Goal: Task Accomplishment & Management: Complete application form

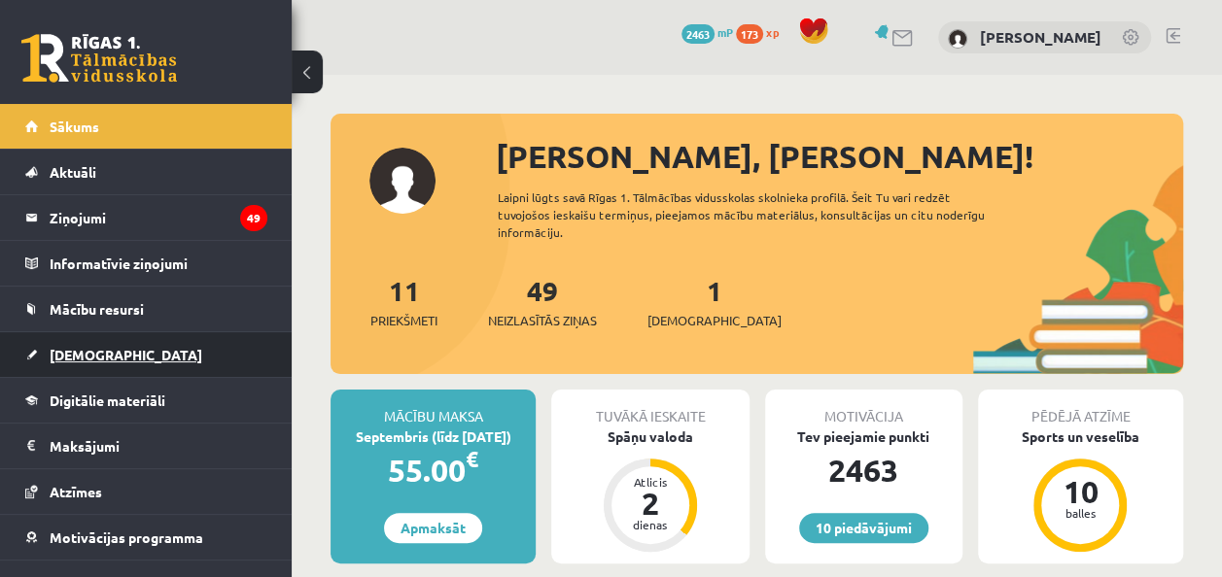
click at [69, 337] on link "[DEMOGRAPHIC_DATA]" at bounding box center [146, 354] width 242 height 45
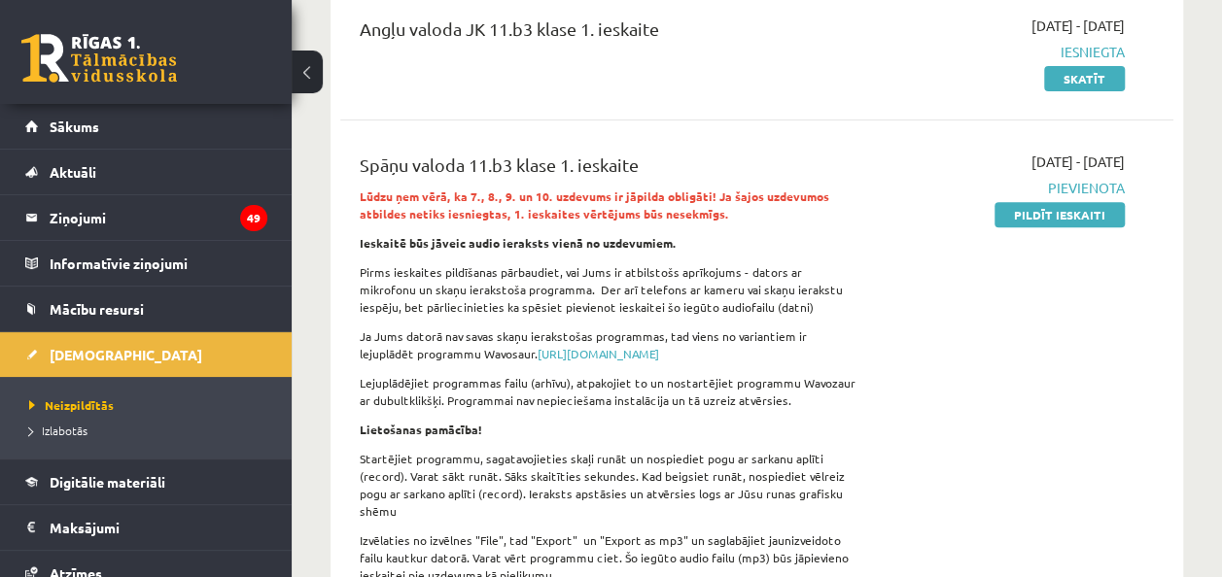
scroll to position [259, 0]
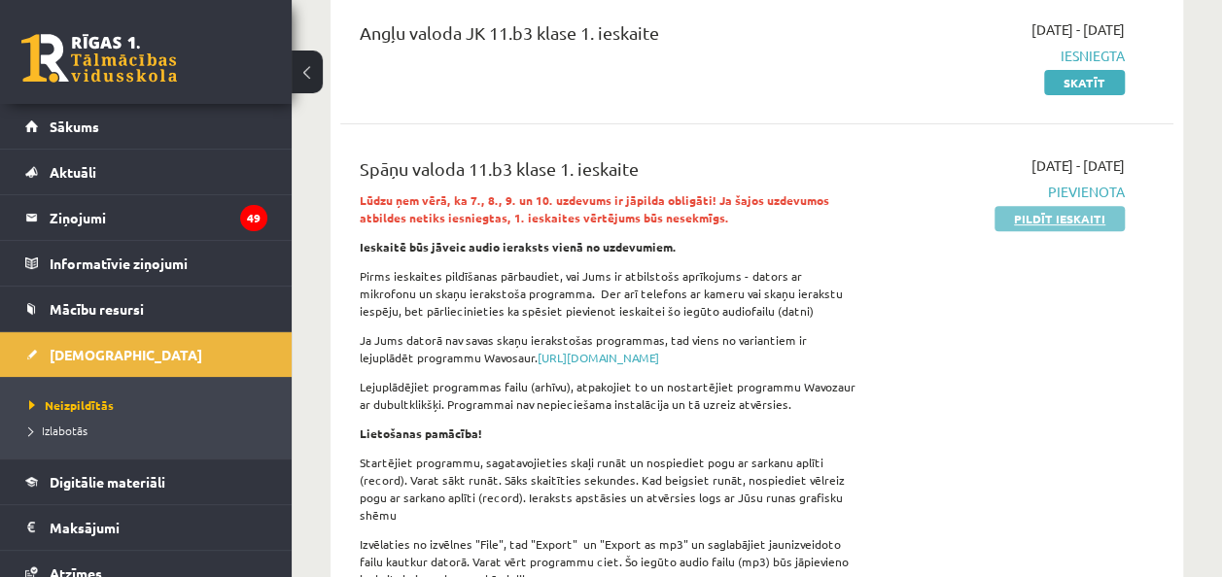
click at [1035, 210] on link "Pildīt ieskaiti" at bounding box center [1059, 218] width 130 height 25
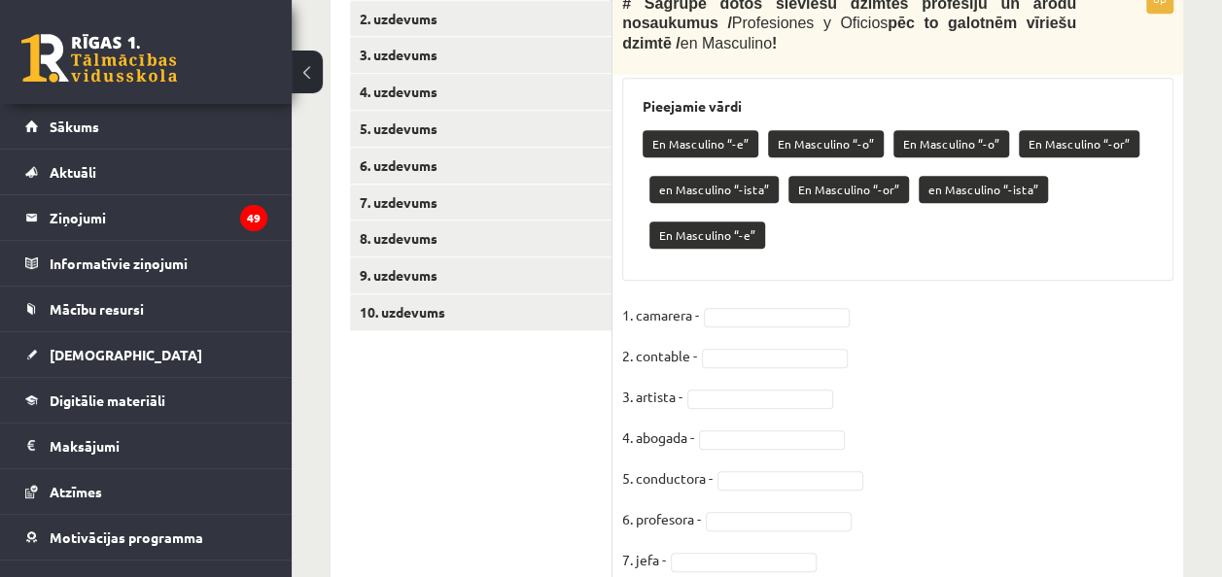
scroll to position [691, 0]
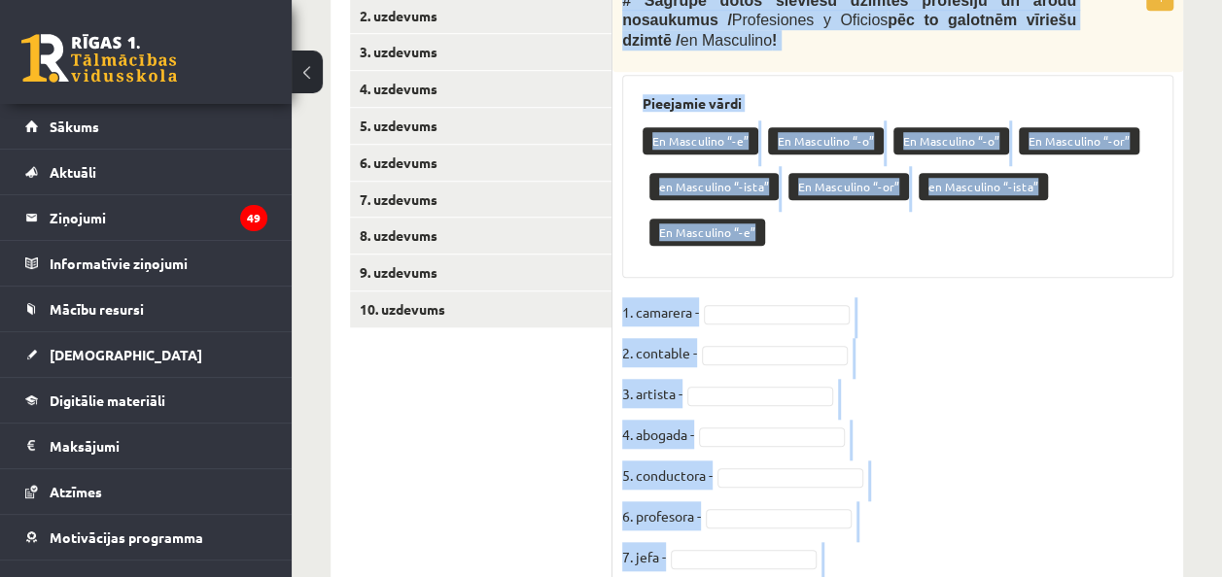
drag, startPoint x: 621, startPoint y: 14, endPoint x: 784, endPoint y: 551, distance: 561.8
click at [784, 551] on div "8p # Sagrupē dotos sieviešu dzimtes profesiju un [PERSON_NAME] nosaukumus / Pro…" at bounding box center [897, 308] width 571 height 654
copy div "# Sagrupē dotos sieviešu dzimtes profesiju un [PERSON_NAME] nosaukumus / Profes…"
click at [960, 297] on fieldset "1. camarera - 2. contable - 3. artista - 4. abogada - 5. conductora - 6. profes…" at bounding box center [897, 460] width 551 height 327
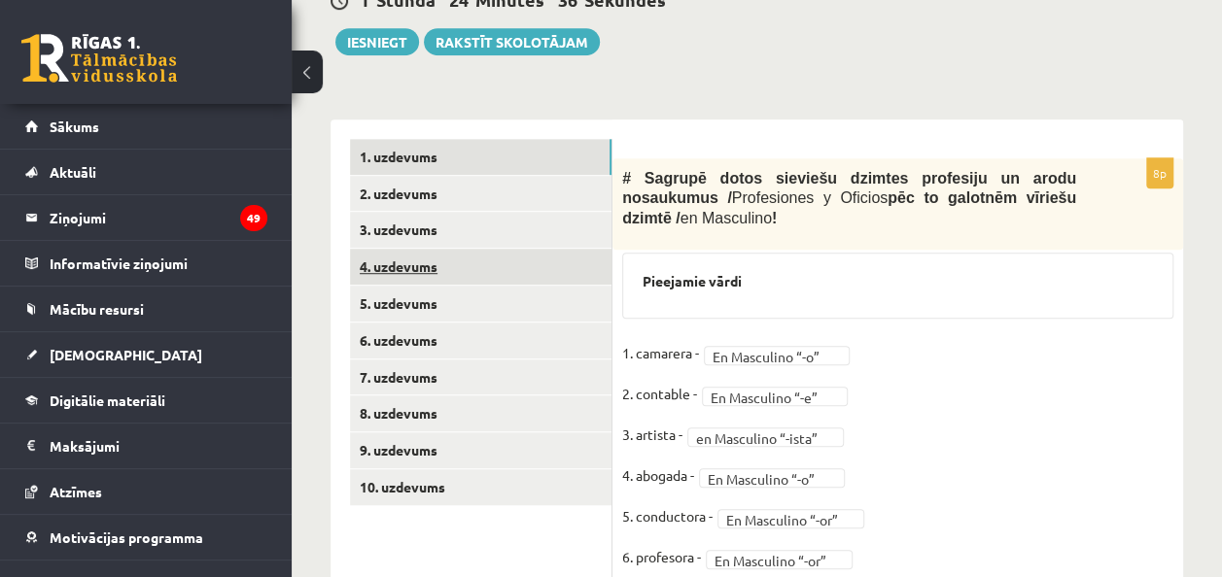
scroll to position [511, 0]
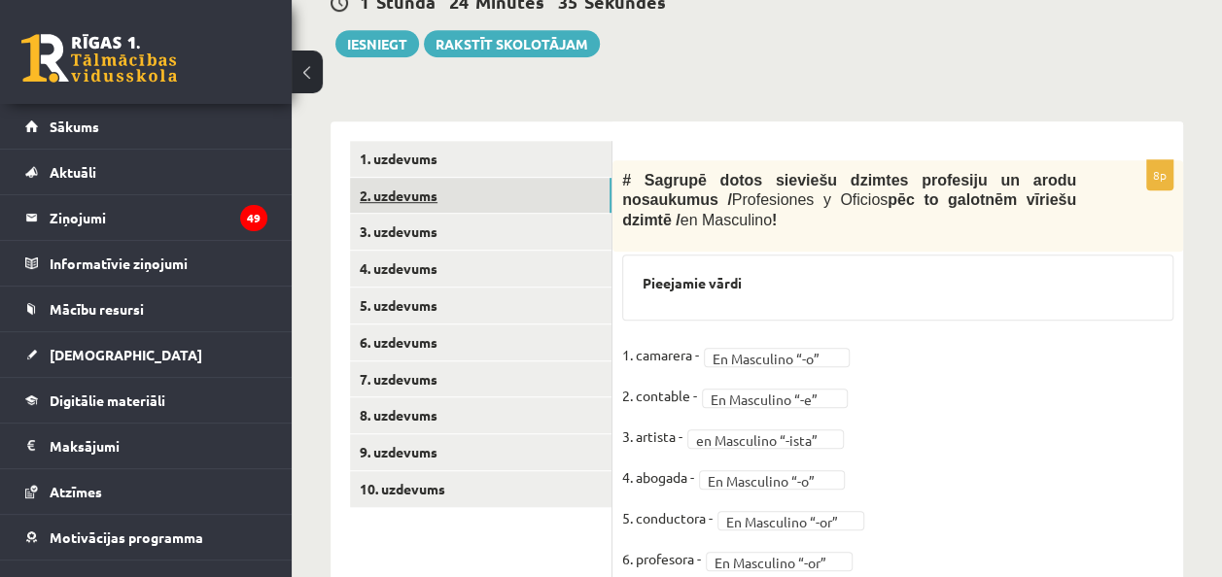
click at [419, 206] on link "2. uzdevums" at bounding box center [480, 196] width 261 height 36
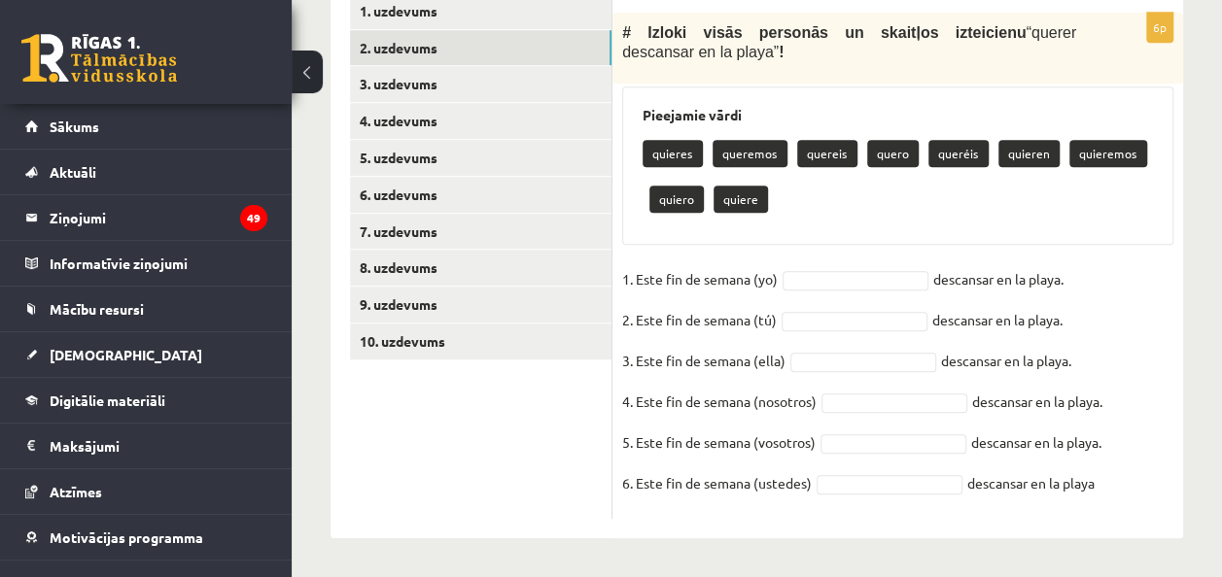
scroll to position [673, 0]
drag, startPoint x: 617, startPoint y: 30, endPoint x: 1103, endPoint y: 492, distance: 670.4
click at [1103, 492] on div "6p # Izloki visās personās un skaitļos izteicienu “ querer descansar en la play…" at bounding box center [897, 266] width 571 height 506
copy div "# Izloki visās personās un skaitļos izteicienu “ querer descansar en la playa ”…"
click at [817, 223] on div "quieres queremos quereis quero queréis quieren quieremos quiero quiere" at bounding box center [898, 178] width 510 height 91
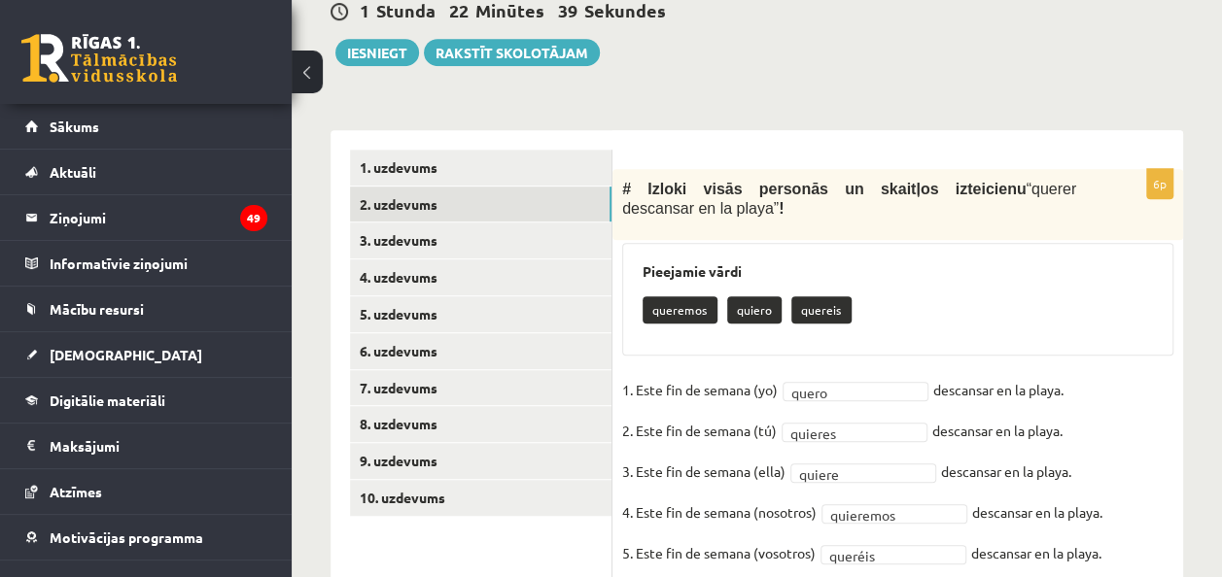
scroll to position [490, 0]
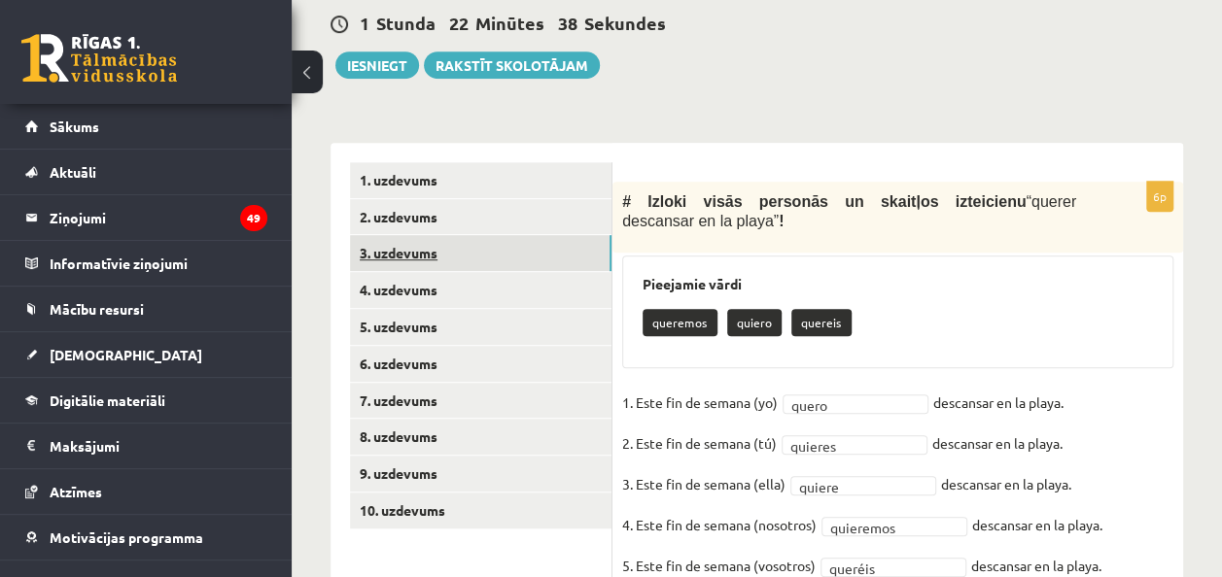
click at [444, 271] on link "3. uzdevums" at bounding box center [480, 253] width 261 height 36
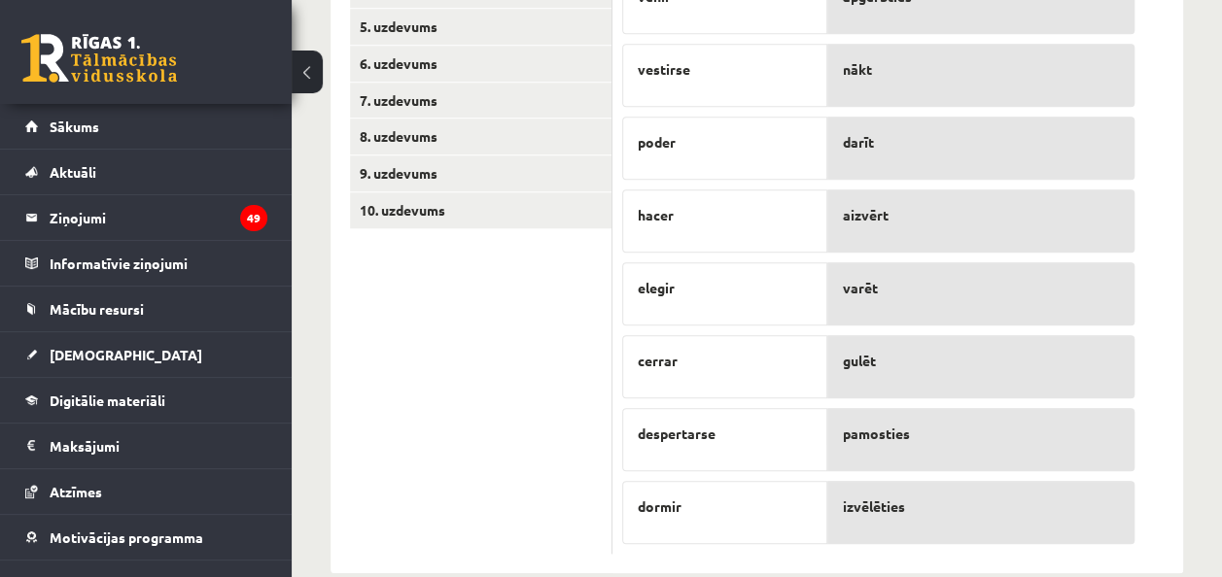
scroll to position [837, 0]
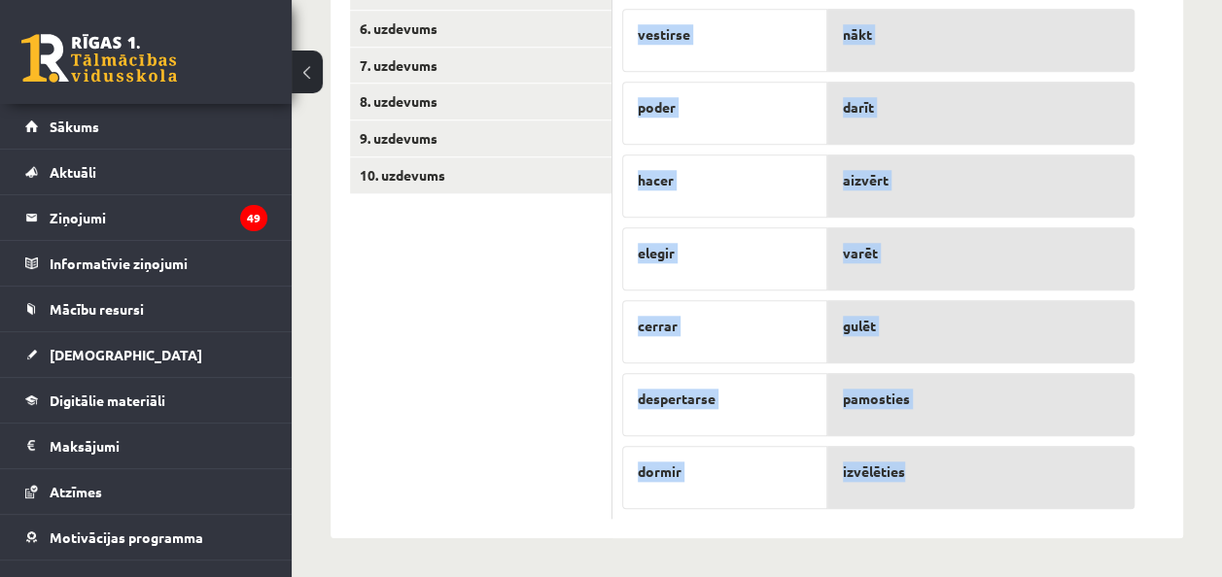
drag, startPoint x: 618, startPoint y: 21, endPoint x: 956, endPoint y: 484, distance: 572.6
click at [956, 484] on div "8p # Sapāro dotos neregulāros darbības vārdus / Verbos Irregulares ar to tulkoj…" at bounding box center [878, 182] width 532 height 673
copy div "# Sapāro dotos neregulāros darbības vārdus / Verbos Irregulares ar to tulkojumu…"
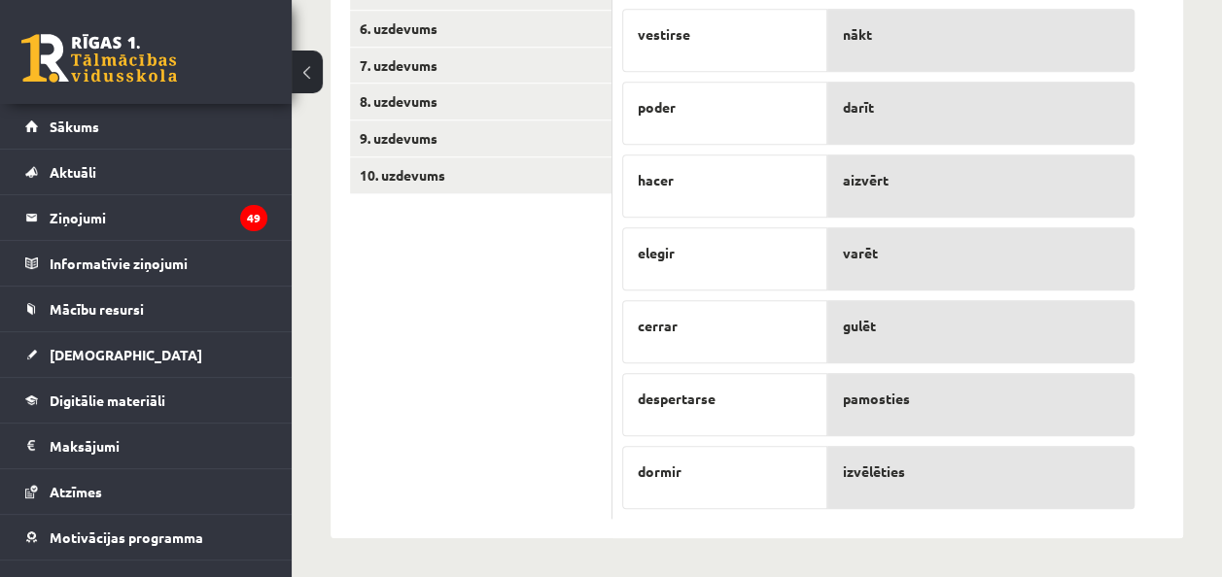
click at [558, 331] on ul "1. uzdevums 2. uzdevums 3. uzdevums 4. uzdevums 5. uzdevums 6. uzdevums 7. uzde…" at bounding box center [481, 173] width 262 height 692
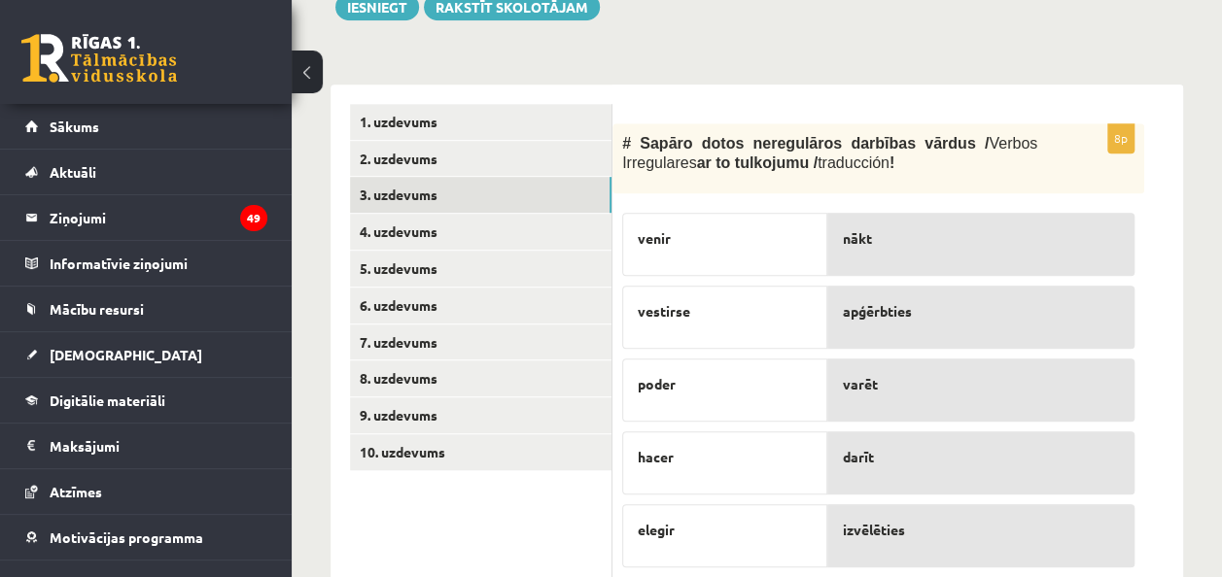
scroll to position [539, 0]
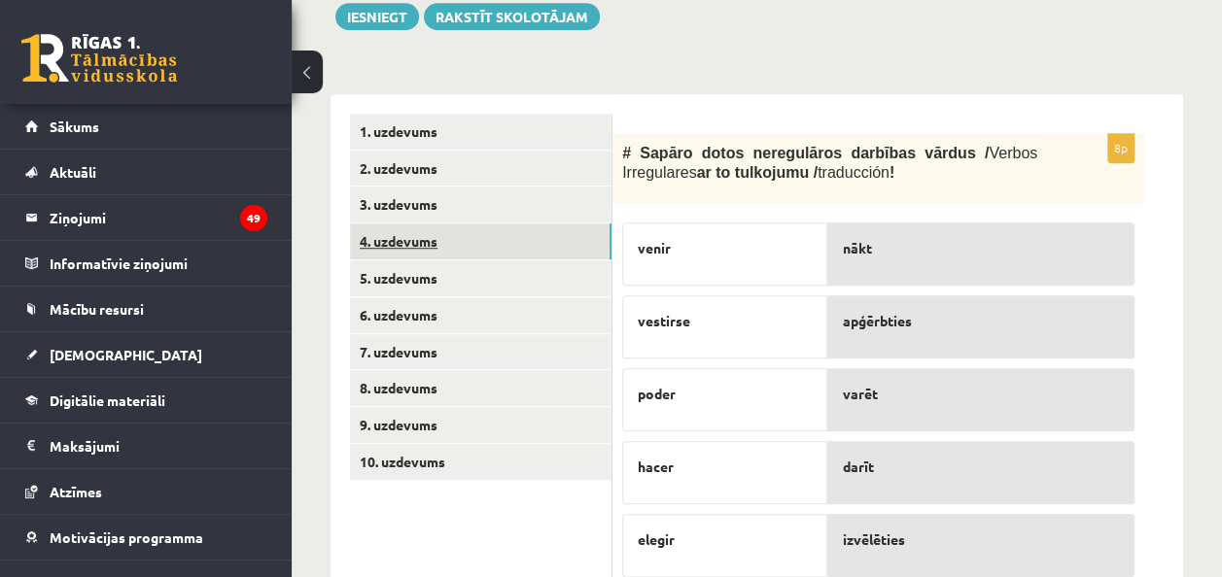
click at [372, 254] on link "4. uzdevums" at bounding box center [480, 242] width 261 height 36
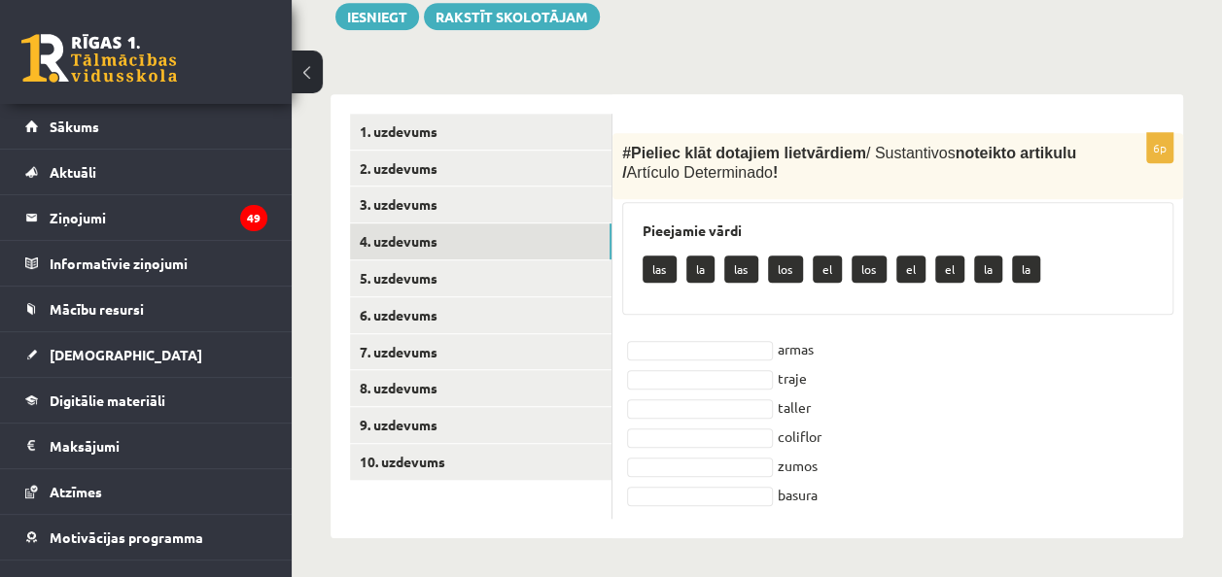
drag, startPoint x: 621, startPoint y: 161, endPoint x: 863, endPoint y: 502, distance: 417.5
click at [863, 502] on div "6p # Pieliec klāt dotajiem lietvārdiem / Sustantivos noteikto artikulu / Artícu…" at bounding box center [897, 326] width 571 height 386
copy div "# Pieliec klāt dotajiem lietvārdiem / Sustantivos noteikto artikulu / Artículo …"
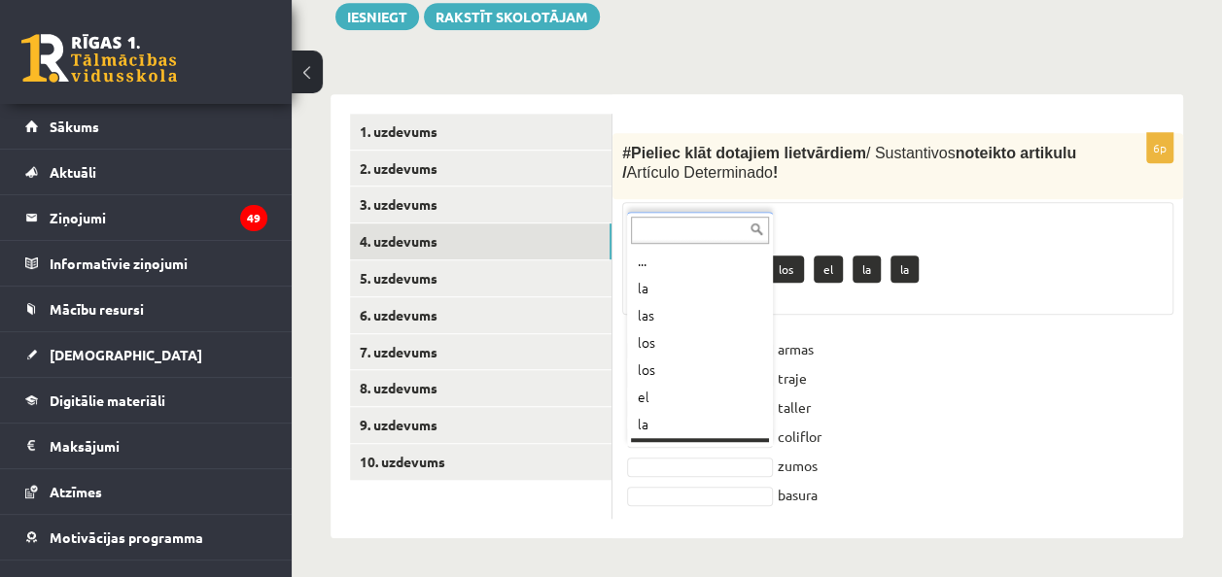
scroll to position [23, 0]
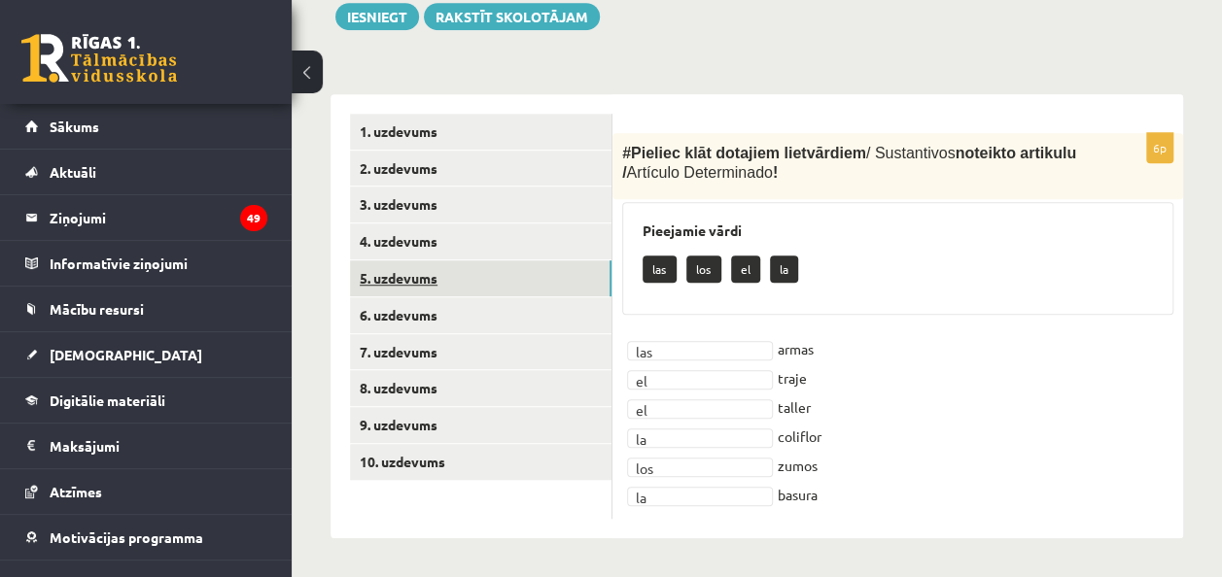
click at [393, 295] on link "5. uzdevums" at bounding box center [480, 279] width 261 height 36
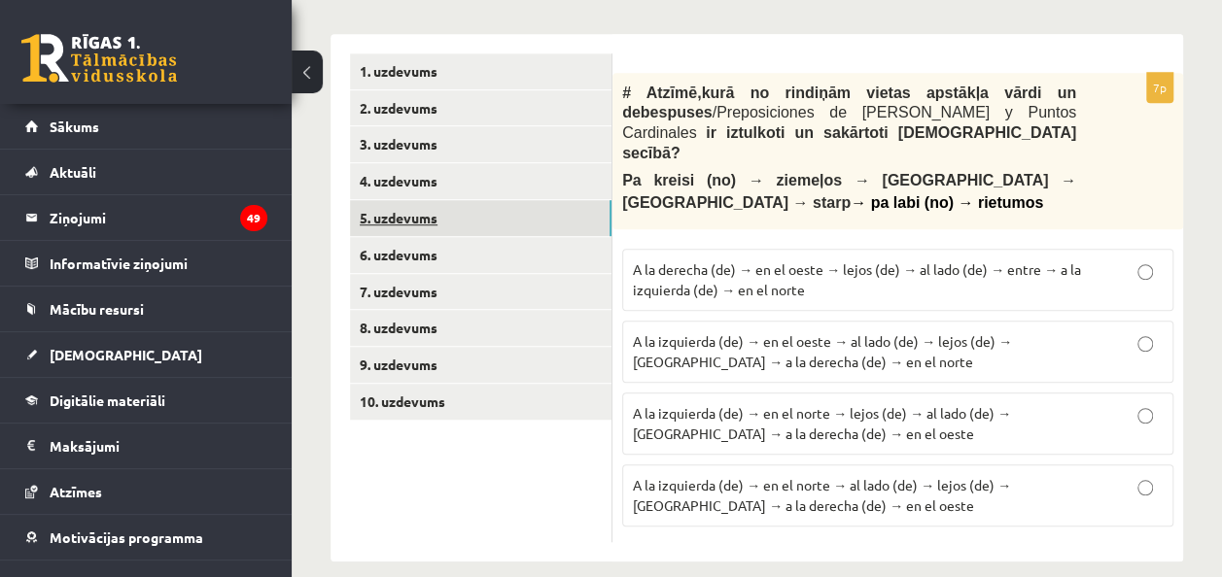
scroll to position [616, 0]
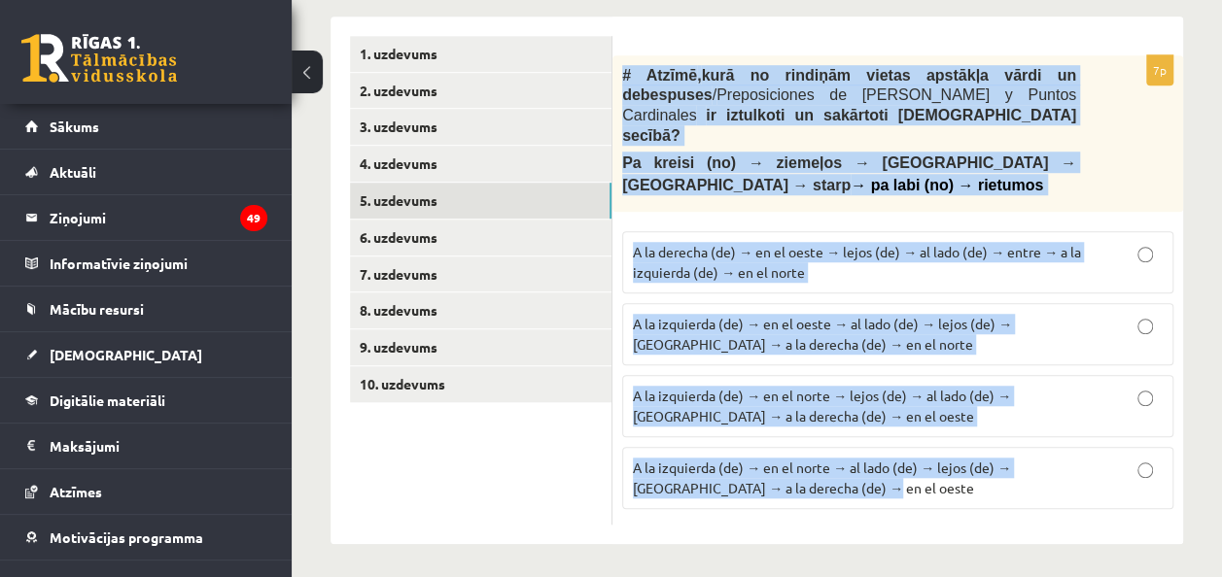
drag, startPoint x: 619, startPoint y: 91, endPoint x: 864, endPoint y: 493, distance: 470.3
click at [864, 493] on div "7p # Atzīmē , kurā no rindiņām vietas apstākļa vārdi un debespuses / Preposicio…" at bounding box center [897, 289] width 571 height 469
copy div "# Atzīmē , kurā no rindiņām vietas apstākļa vārdi un debespuses / Preposiciones…"
click at [743, 188] on p "Pa kreisi (no) → ziemeļos → [GEOGRAPHIC_DATA] → [GEOGRAPHIC_DATA] → starp → [GE…" at bounding box center [849, 174] width 454 height 44
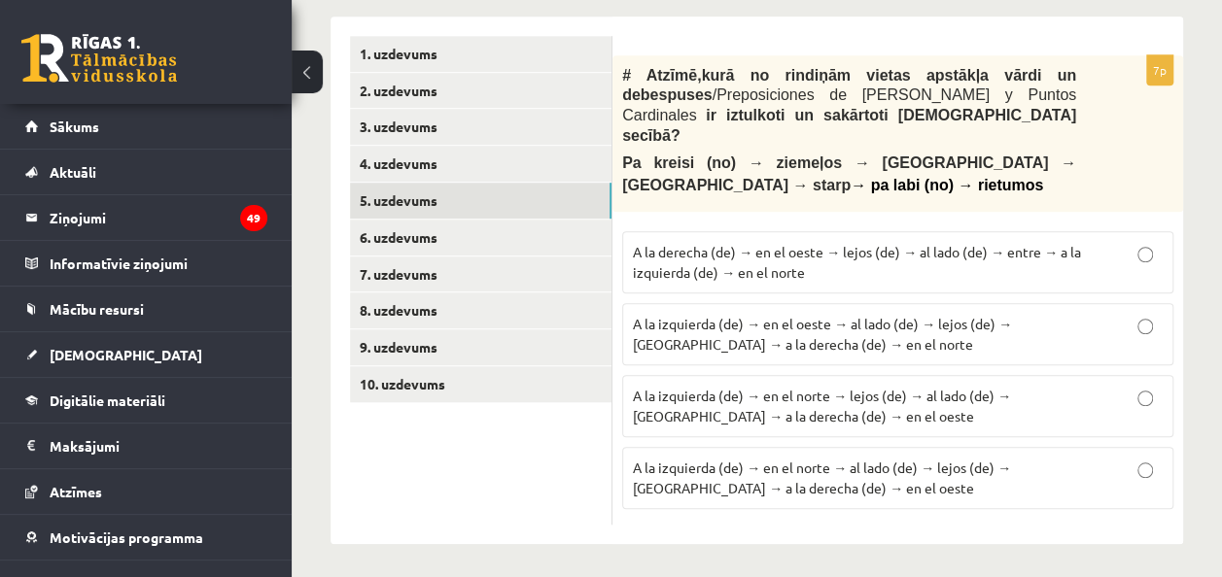
click at [877, 467] on span "A la izquierda (de) → en el norte → al lado (de) → lejos (de) → [GEOGRAPHIC_DAT…" at bounding box center [822, 478] width 378 height 38
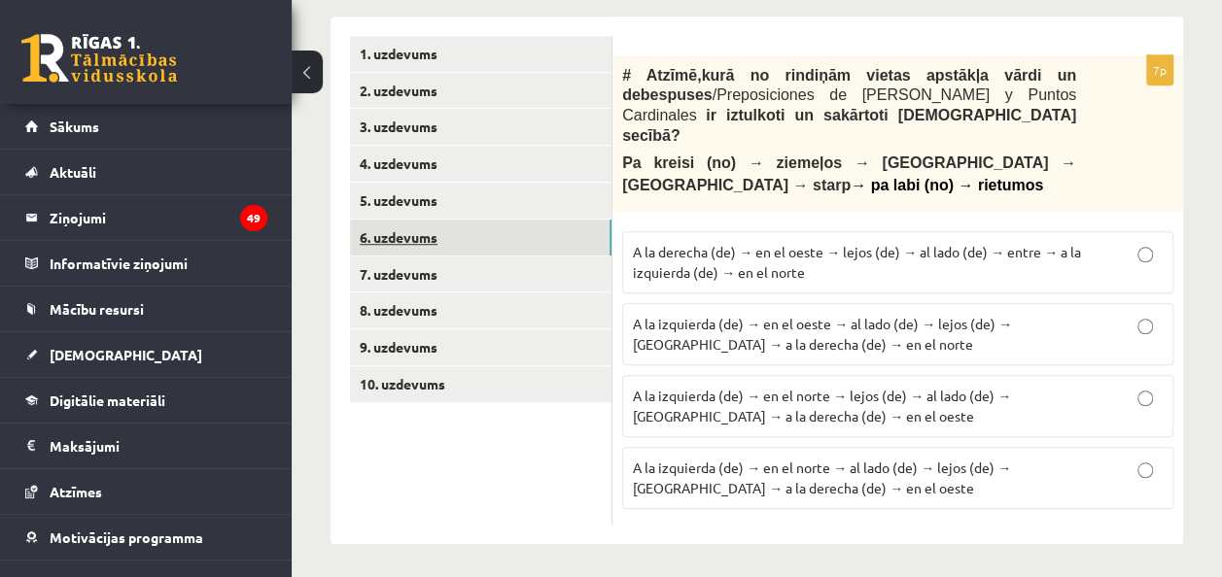
click at [397, 242] on link "6. uzdevums" at bounding box center [480, 238] width 261 height 36
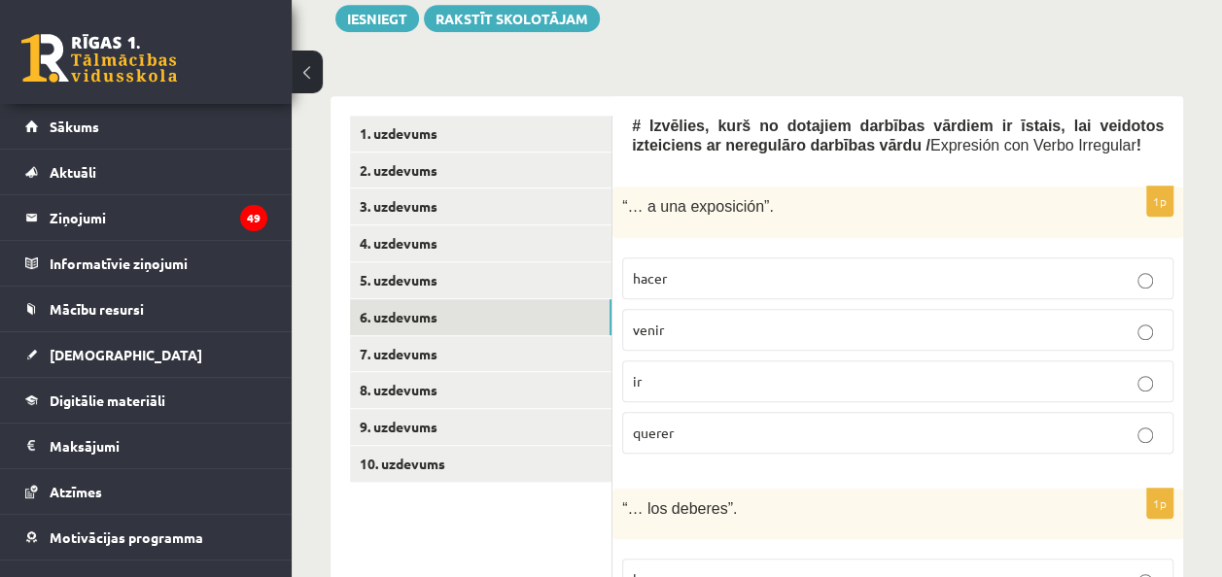
scroll to position [537, 0]
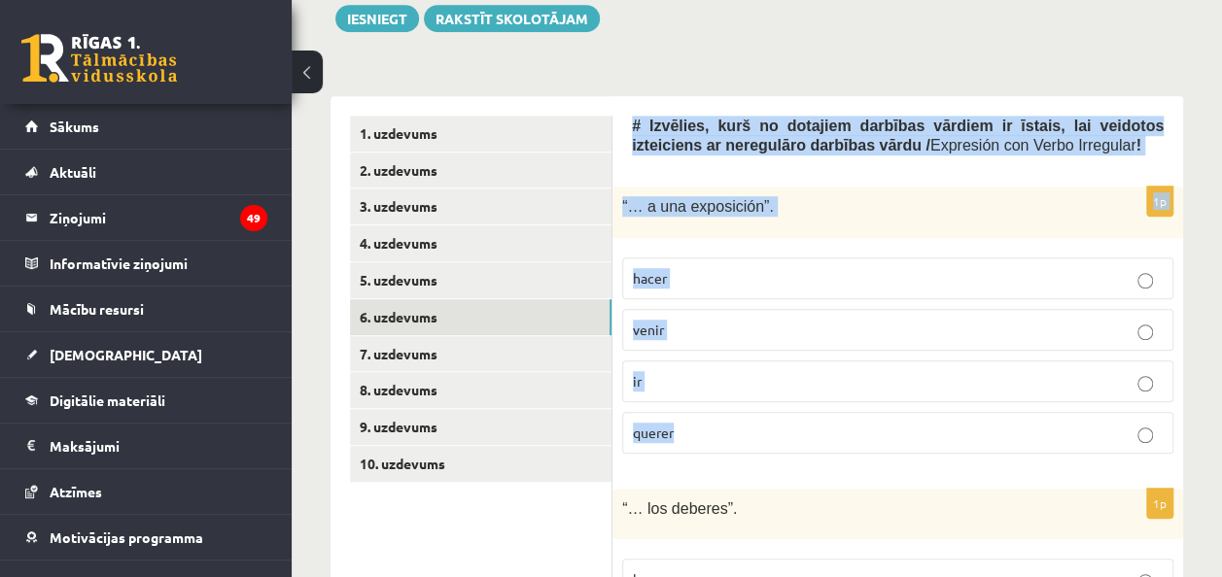
drag, startPoint x: 626, startPoint y: 140, endPoint x: 754, endPoint y: 469, distance: 352.7
copy form "# Izvēlies, kurš no dotajiem darbības vārdiem ir īstais, lai veidotos izteicien…"
click at [703, 392] on p "ir" at bounding box center [898, 381] width 530 height 20
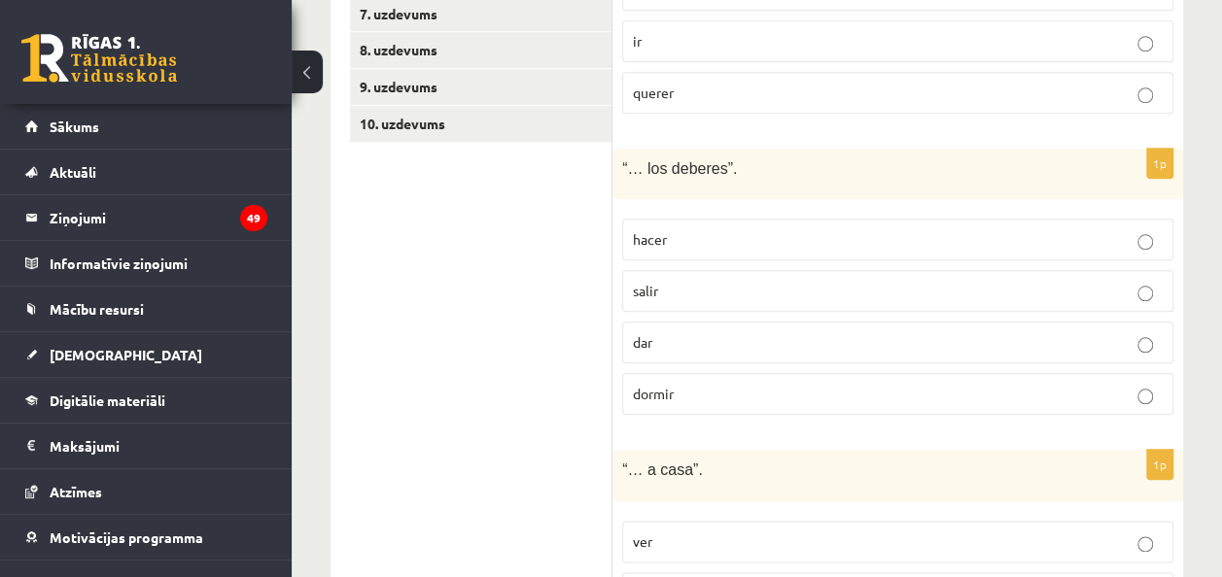
scroll to position [881, 0]
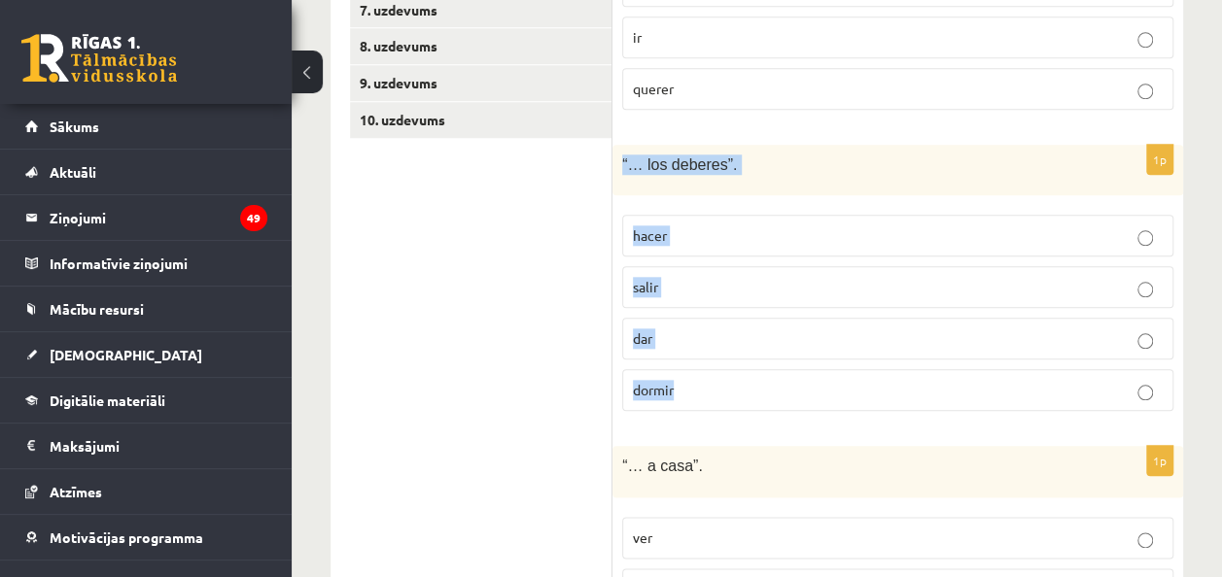
drag, startPoint x: 620, startPoint y: 177, endPoint x: 746, endPoint y: 388, distance: 245.4
click at [746, 388] on div "1p “… los deberes”. hacer salir dar dormir" at bounding box center [897, 286] width 571 height 283
copy div "“… los deberes”. hacer salir dar dormir"
click at [694, 257] on label "hacer" at bounding box center [897, 236] width 551 height 42
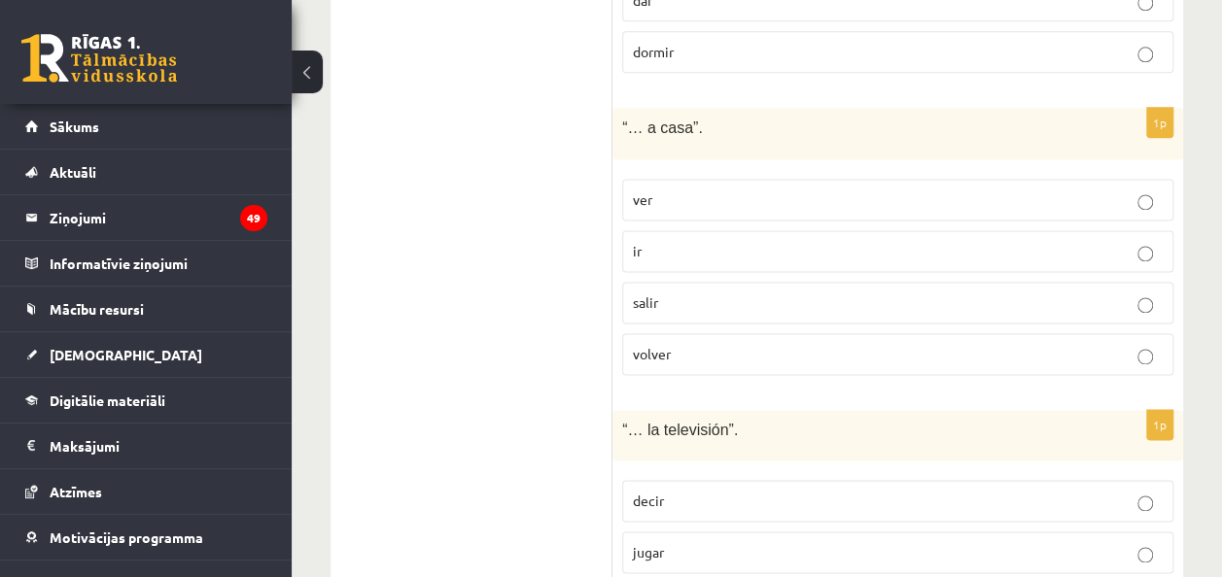
scroll to position [1297, 0]
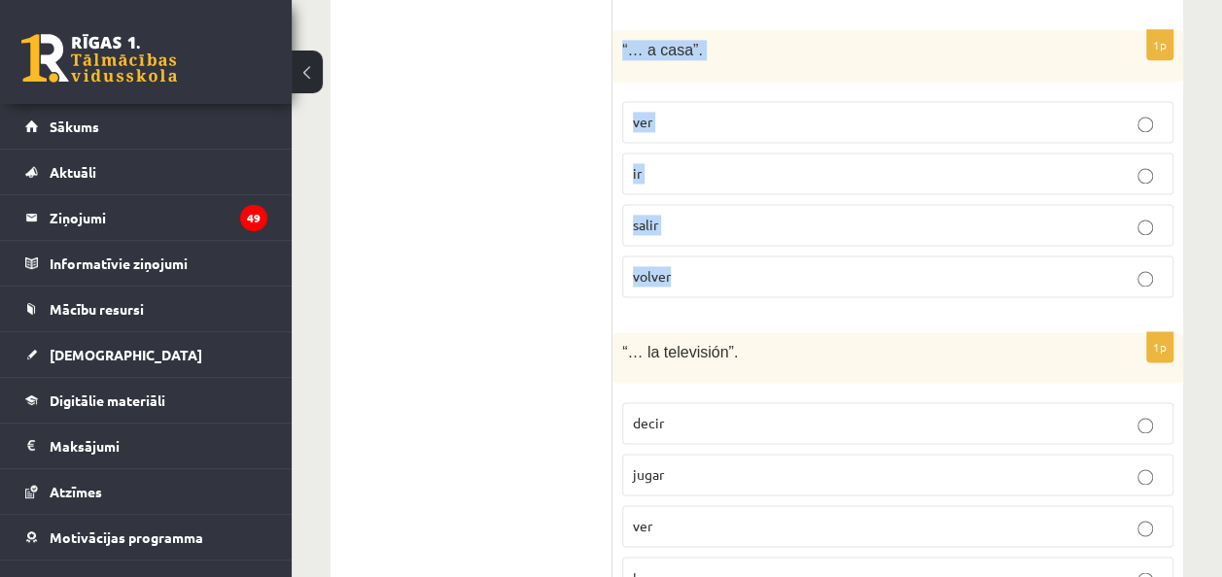
drag, startPoint x: 614, startPoint y: 62, endPoint x: 731, endPoint y: 295, distance: 260.8
click at [731, 295] on div "1p “… a casa”. ver ir salir volver" at bounding box center [897, 171] width 571 height 283
copy div "“… a casa”. ver ir salir volver"
click at [678, 194] on label "ir" at bounding box center [897, 174] width 551 height 42
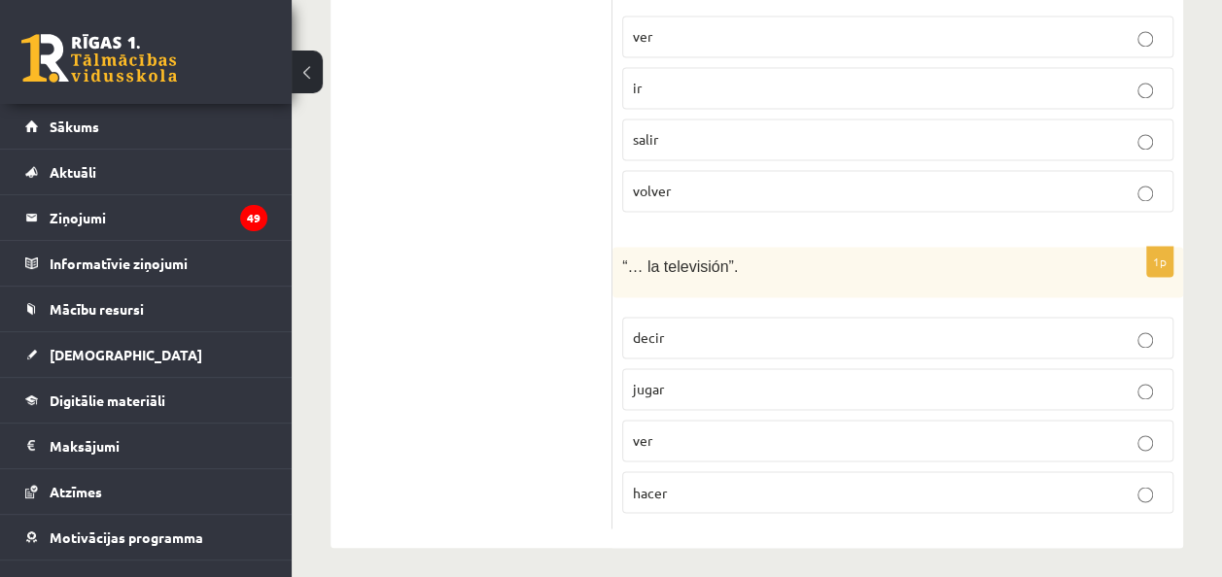
scroll to position [1398, 0]
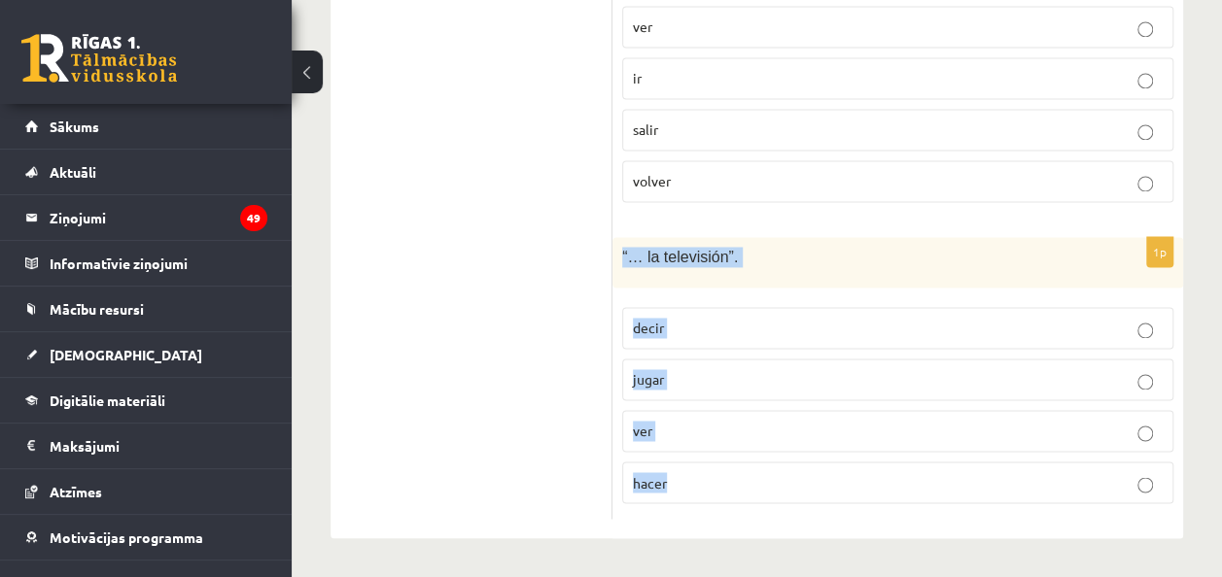
drag, startPoint x: 617, startPoint y: 257, endPoint x: 741, endPoint y: 465, distance: 241.9
click at [741, 465] on div "1p “… la televisión”. decir jugar ver hacer" at bounding box center [897, 378] width 571 height 283
copy div "“… la televisión”. decir jugar ver hacer"
click at [763, 423] on p "ver" at bounding box center [898, 431] width 530 height 20
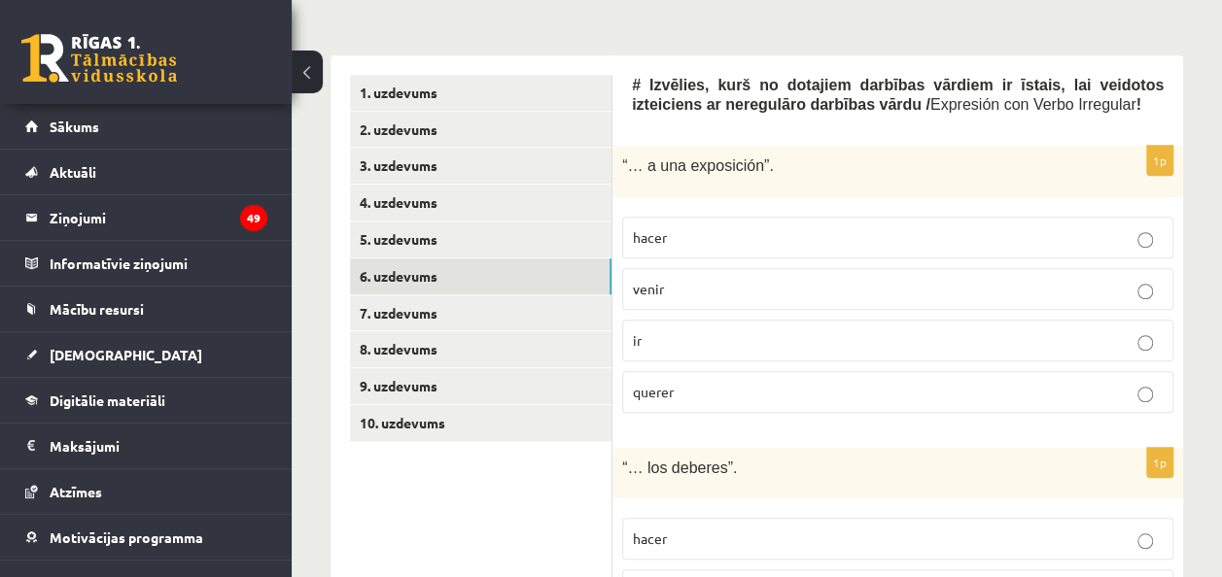
scroll to position [537, 0]
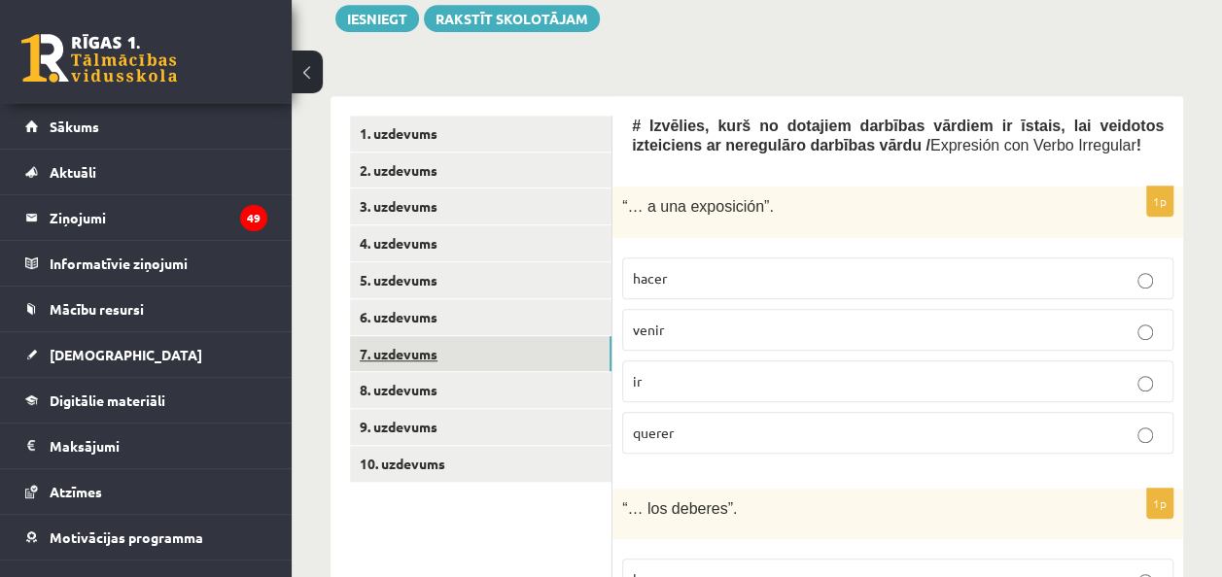
click at [401, 372] on link "7. uzdevums" at bounding box center [480, 354] width 261 height 36
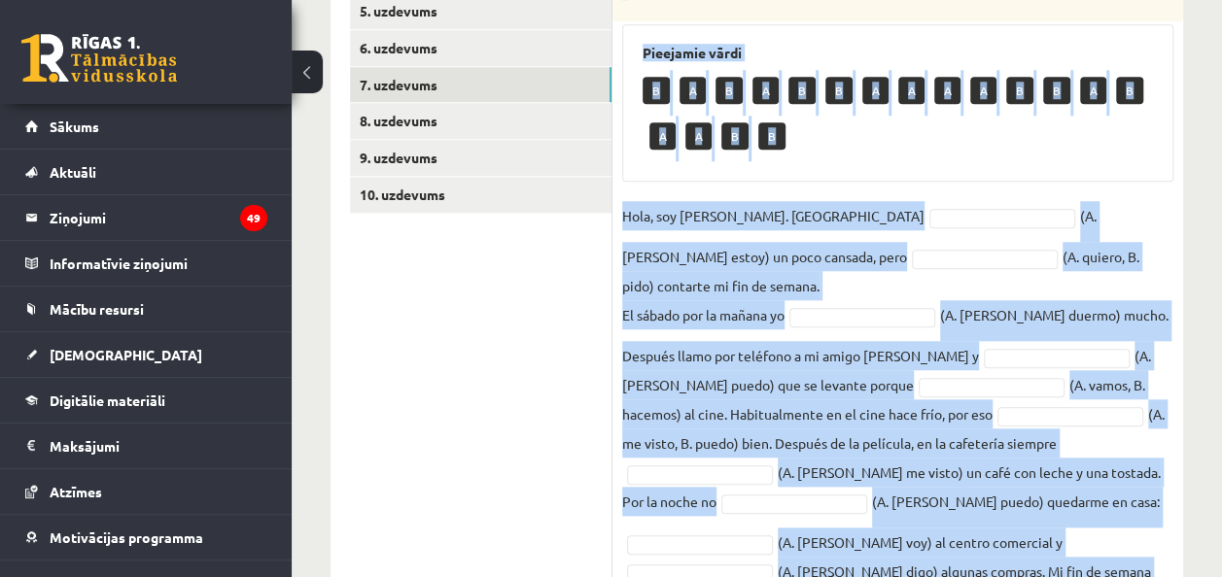
scroll to position [899, 0]
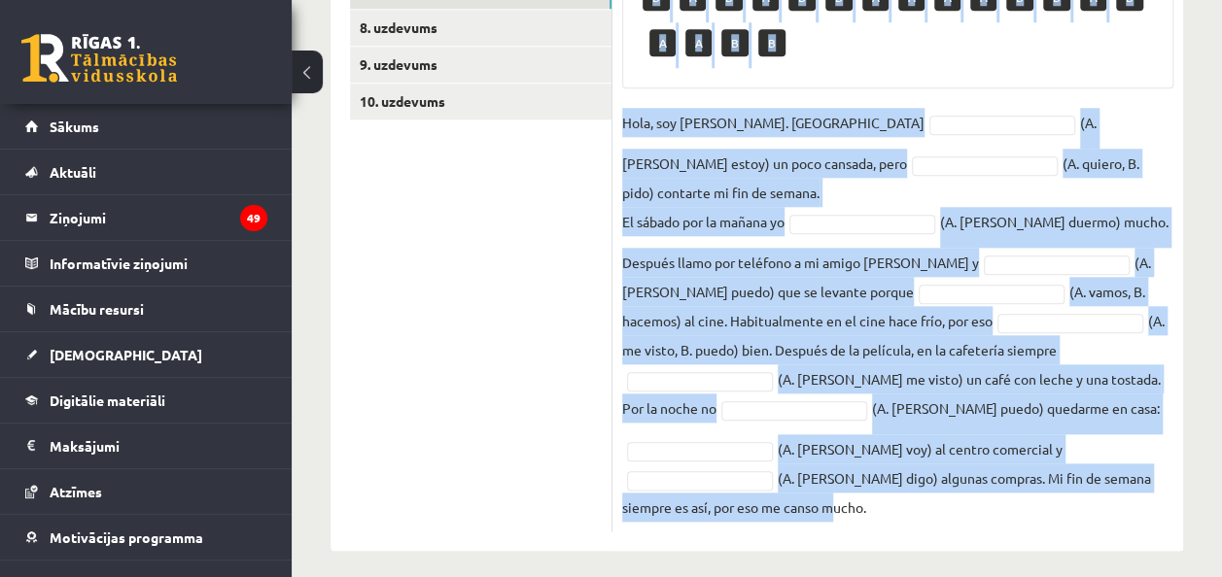
drag, startPoint x: 616, startPoint y: 150, endPoint x: 750, endPoint y: 502, distance: 376.6
click at [750, 502] on div "10p # [PERSON_NAME] stāstījumu par [PERSON_NAME] nedēļas nogali / Fin de Semana…" at bounding box center [897, 169] width 571 height 726
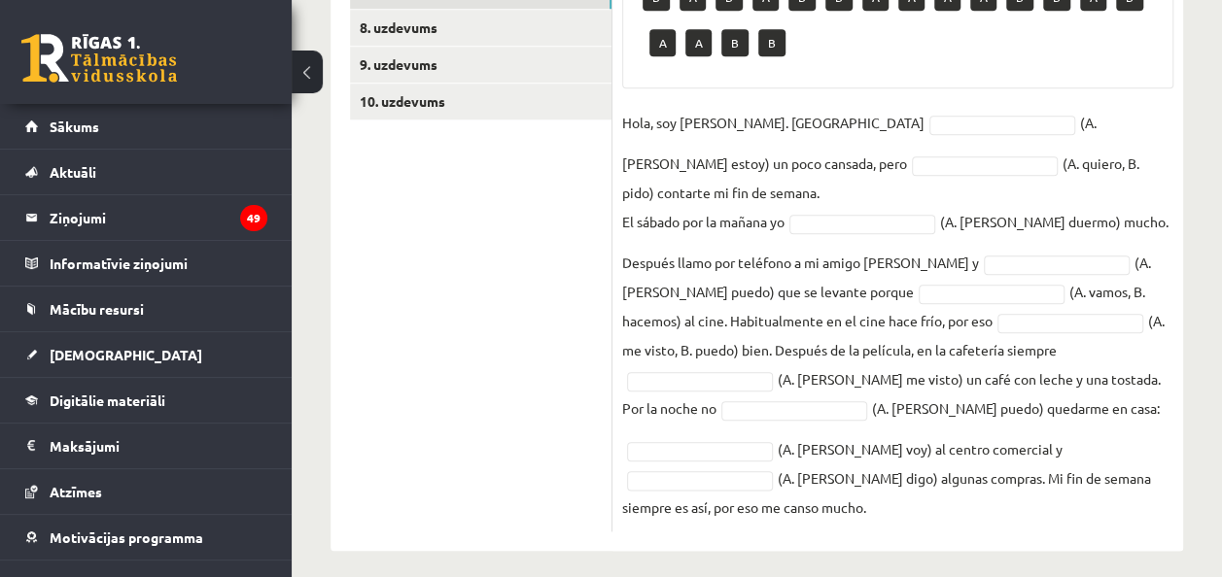
click at [501, 244] on ul "1. uzdevums 2. uzdevums 3. uzdevums 4. uzdevums 5. uzdevums 6. uzdevums 7. uzde…" at bounding box center [481, 143] width 262 height 780
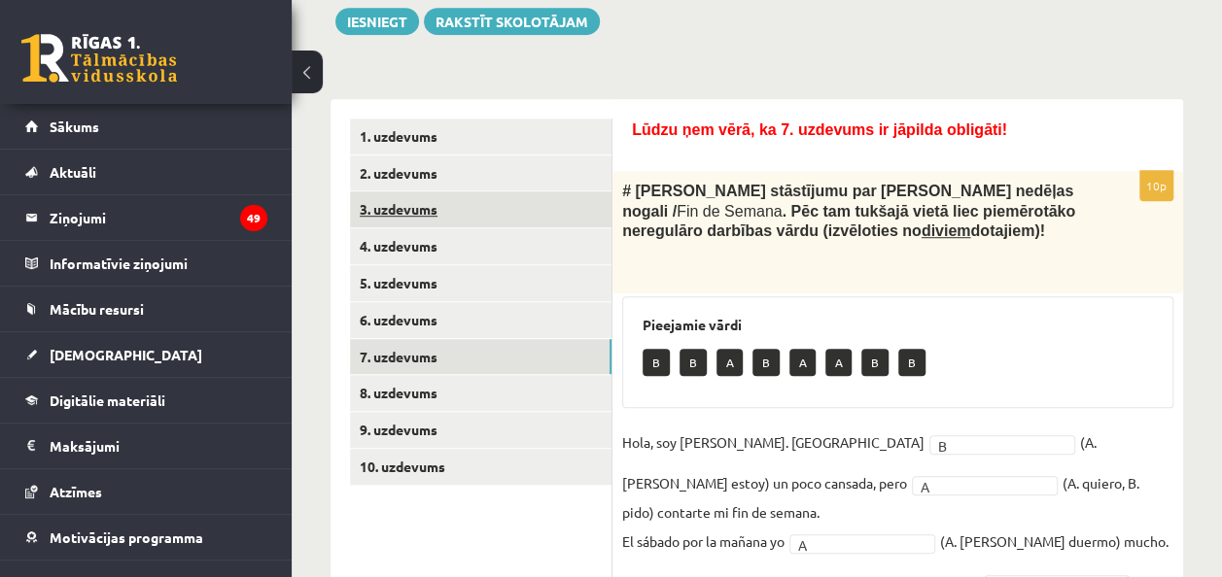
scroll to position [533, 0]
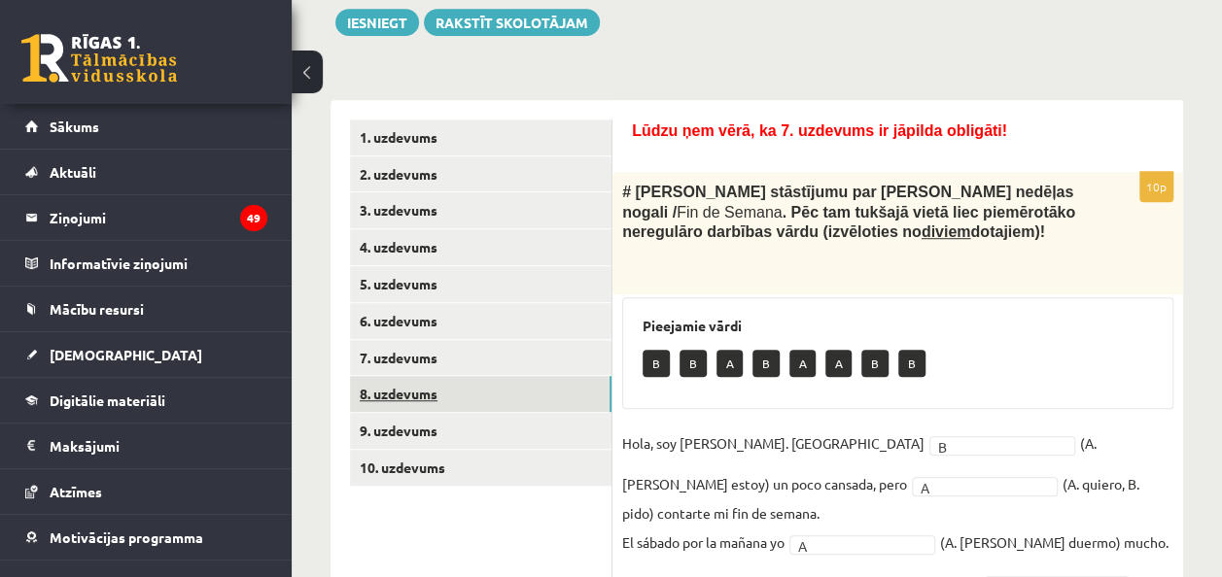
click at [421, 412] on link "8. uzdevums" at bounding box center [480, 394] width 261 height 36
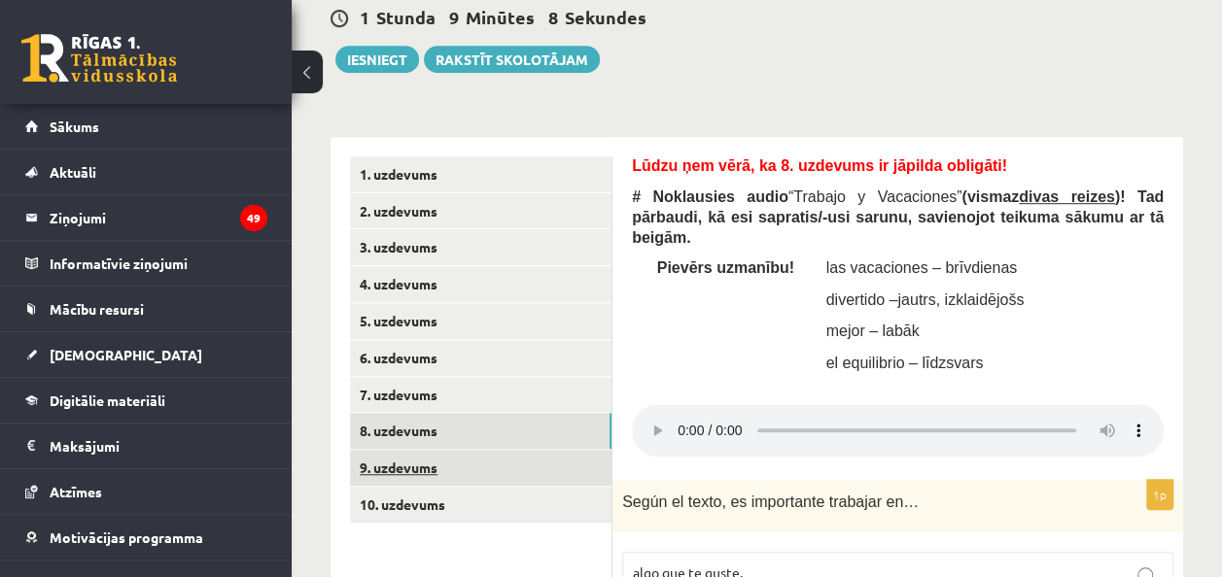
scroll to position [497, 0]
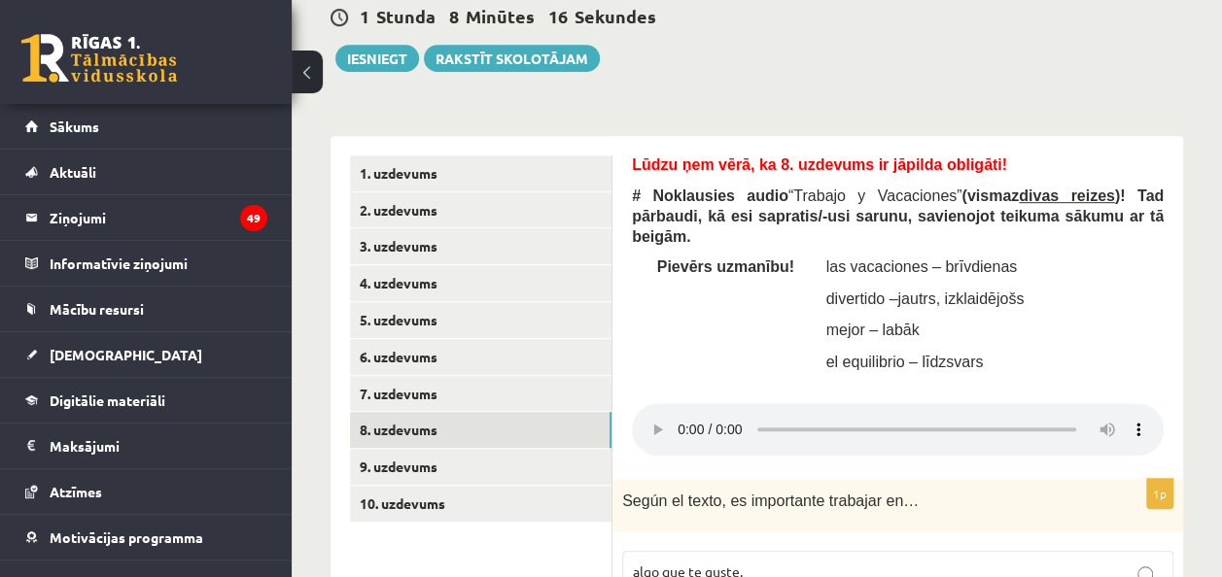
click at [638, 272] on td "Pievērs uzmanību!" at bounding box center [716, 320] width 169 height 126
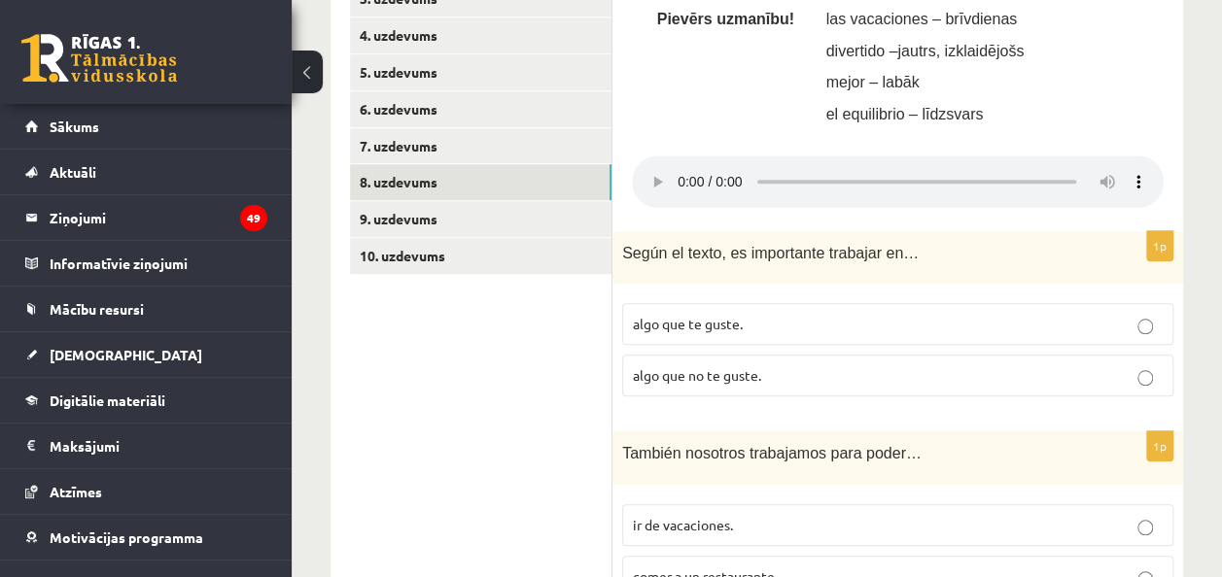
scroll to position [749, 0]
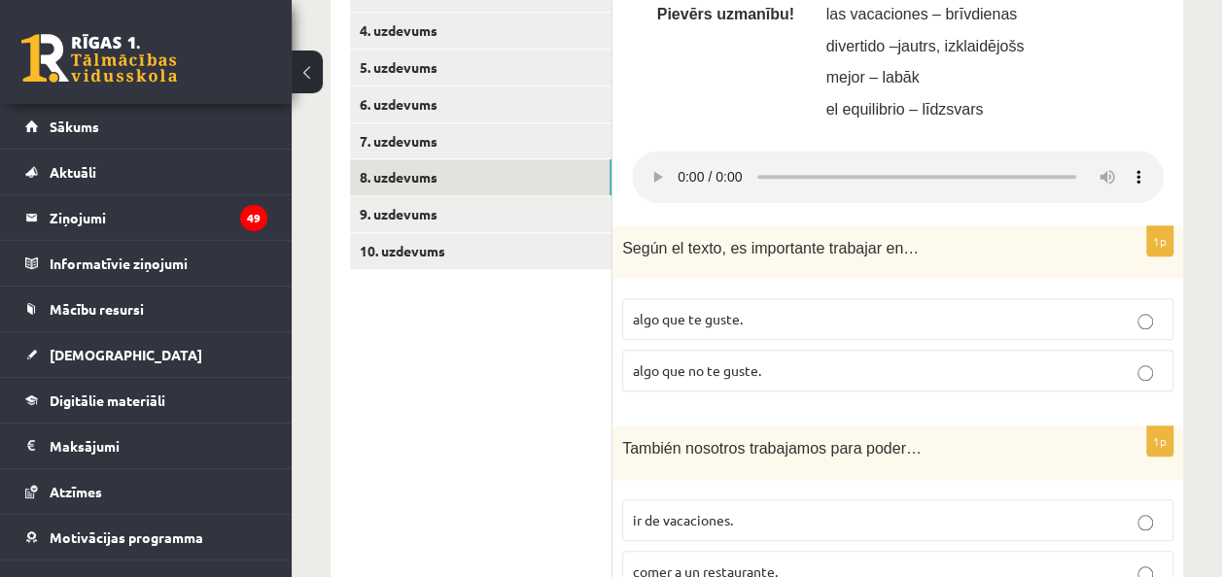
click at [710, 319] on span "algo que te guste." at bounding box center [688, 318] width 110 height 17
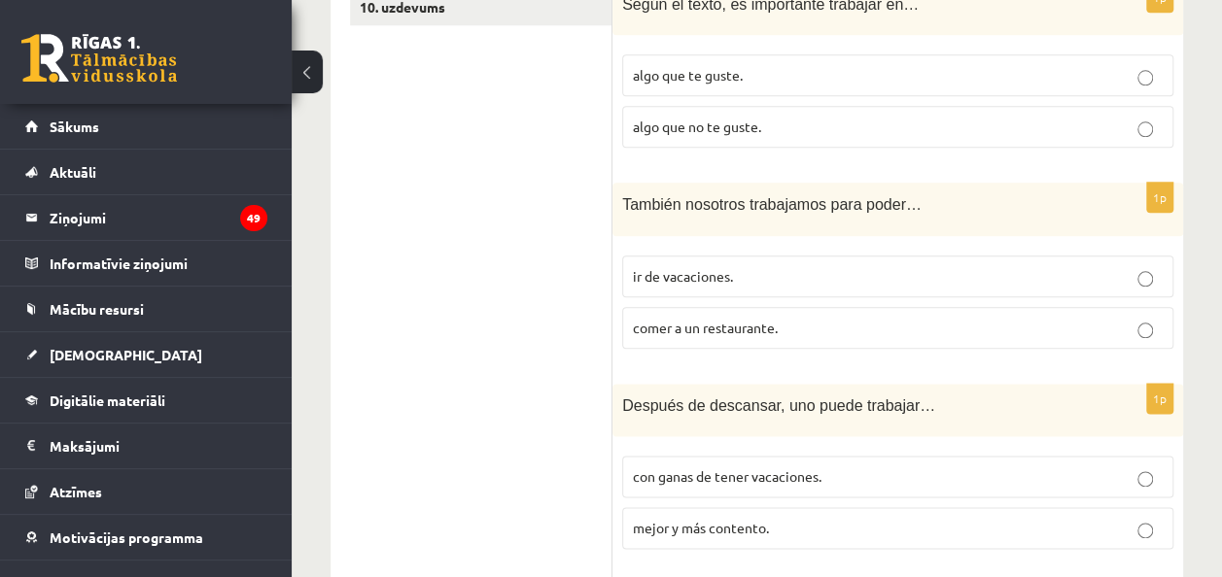
scroll to position [994, 0]
click at [719, 276] on span "ir de vacaciones." at bounding box center [683, 274] width 100 height 17
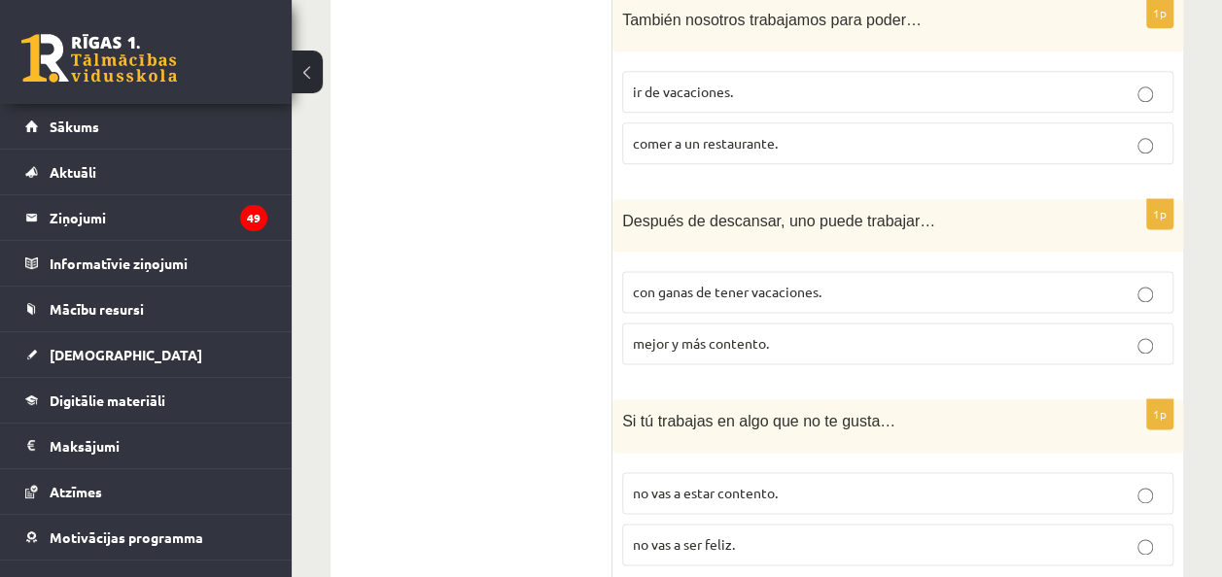
scroll to position [1181, 0]
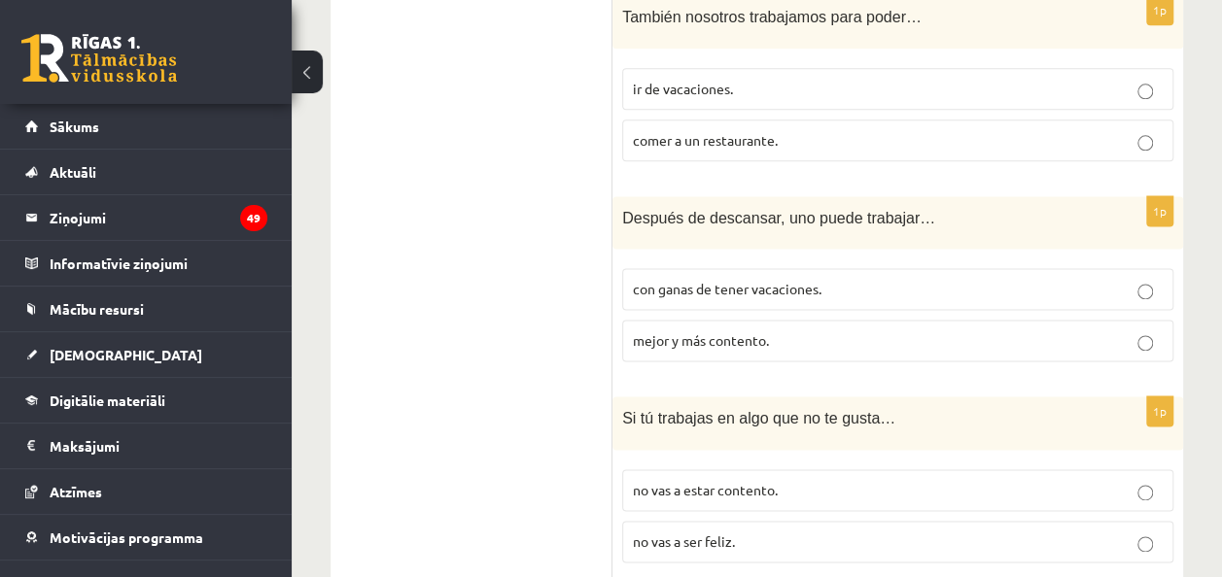
click at [726, 338] on span "mejor y más contento." at bounding box center [701, 339] width 136 height 17
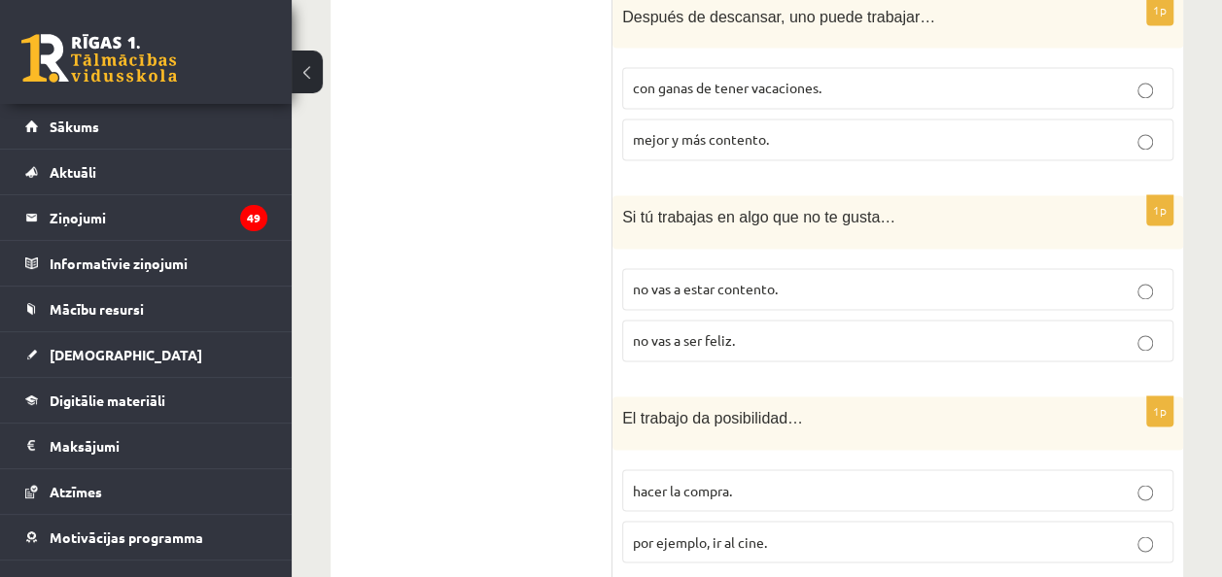
scroll to position [1383, 0]
click at [727, 320] on label "no vas a ser feliz." at bounding box center [897, 340] width 551 height 42
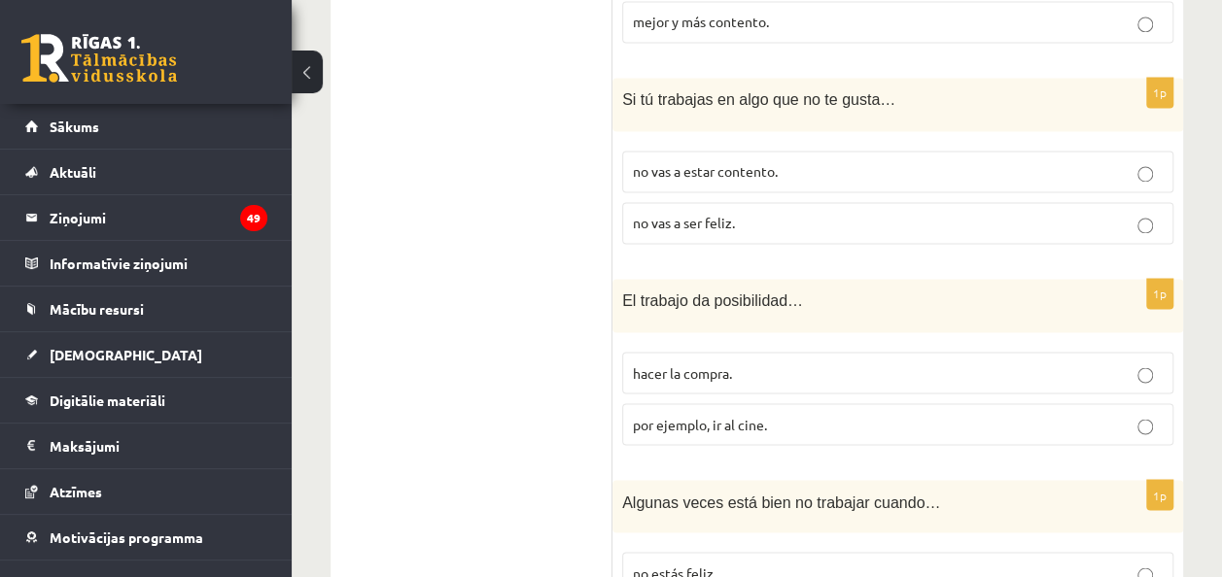
scroll to position [1502, 0]
click at [769, 412] on p "por ejemplo, ir al cine." at bounding box center [898, 422] width 530 height 20
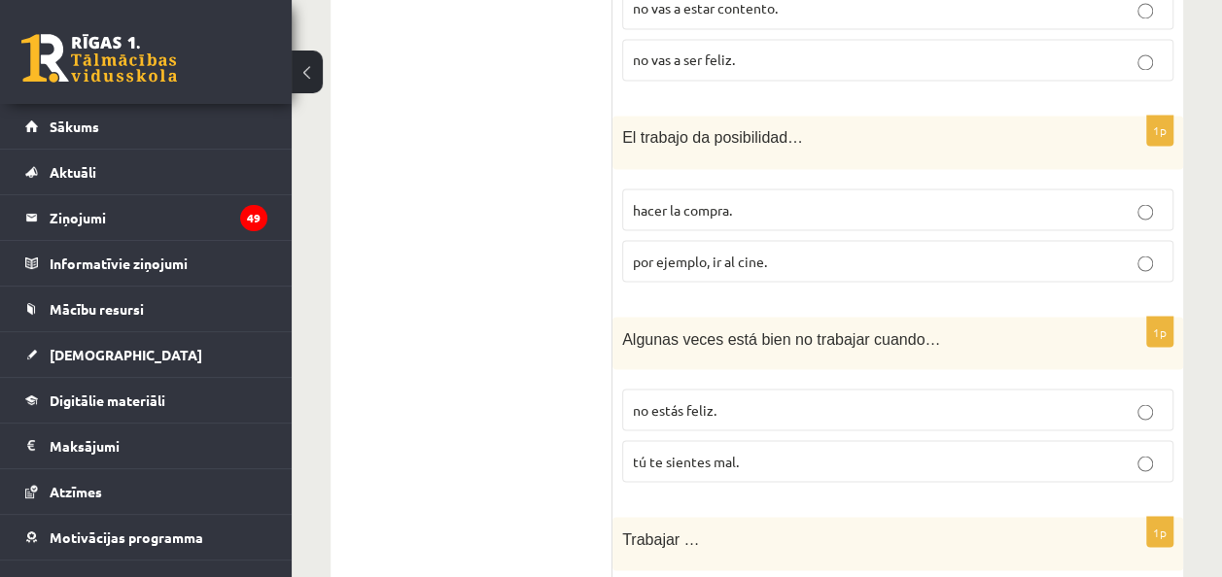
scroll to position [1665, 0]
click at [765, 449] on p "tú te sientes mal." at bounding box center [898, 459] width 530 height 20
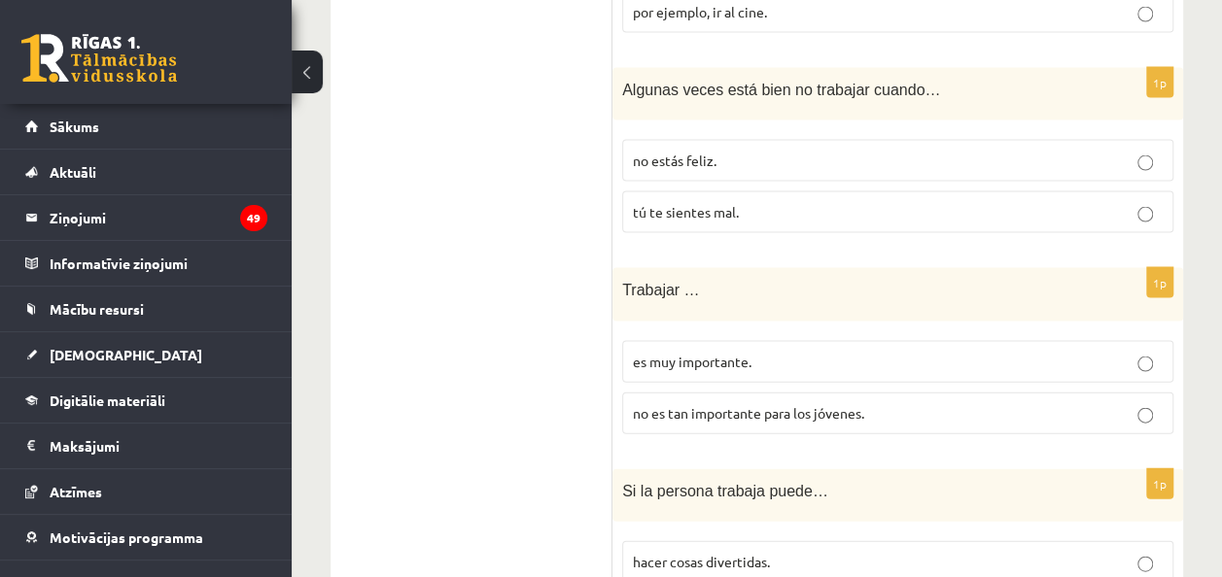
scroll to position [1914, 0]
click at [744, 351] on span "es muy importante." at bounding box center [692, 359] width 119 height 17
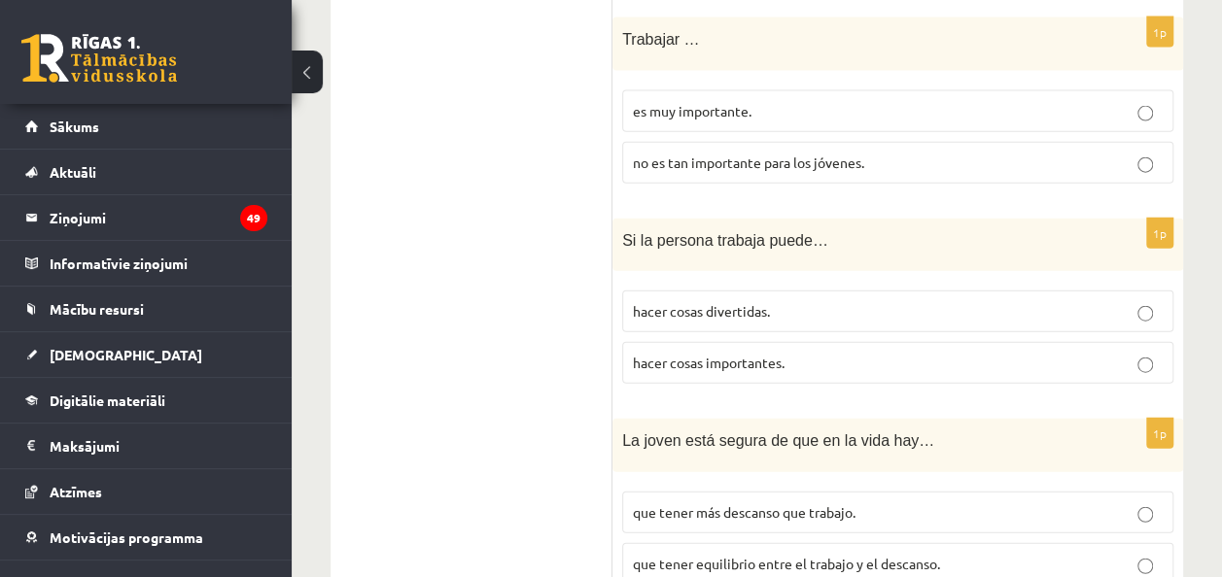
scroll to position [2172, 0]
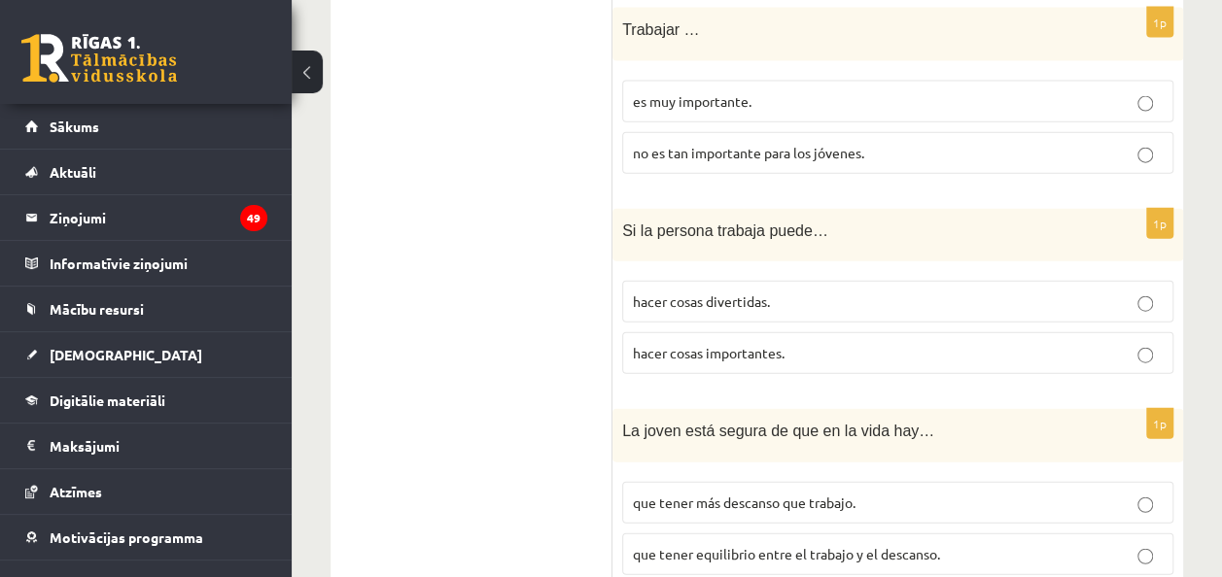
click at [748, 297] on p "hacer cosas divertidas." at bounding box center [898, 302] width 530 height 20
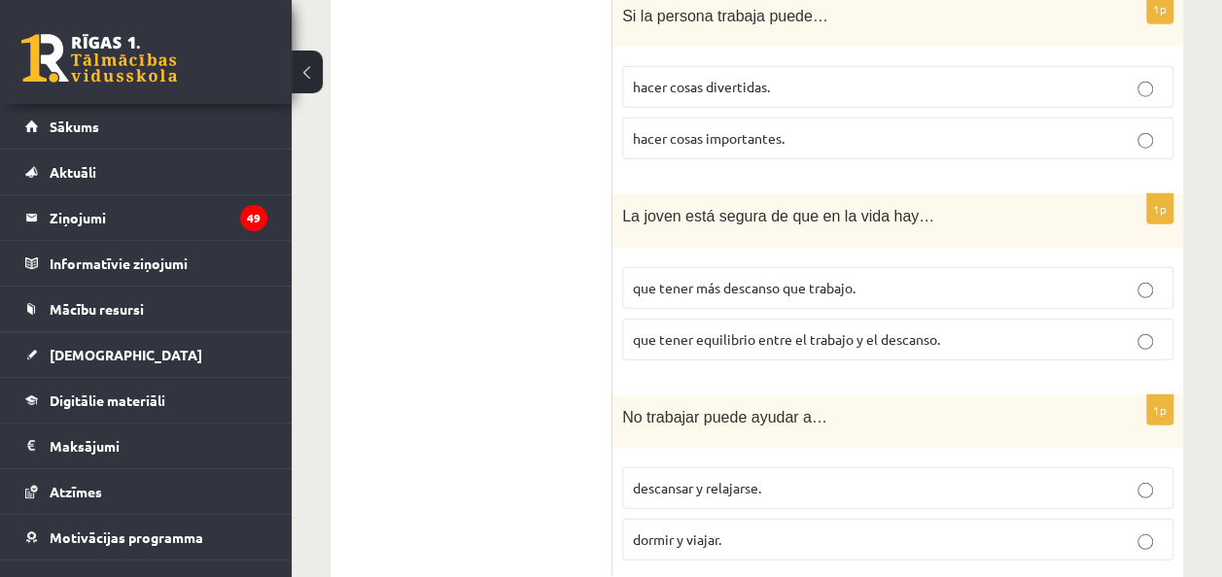
scroll to position [2427, 0]
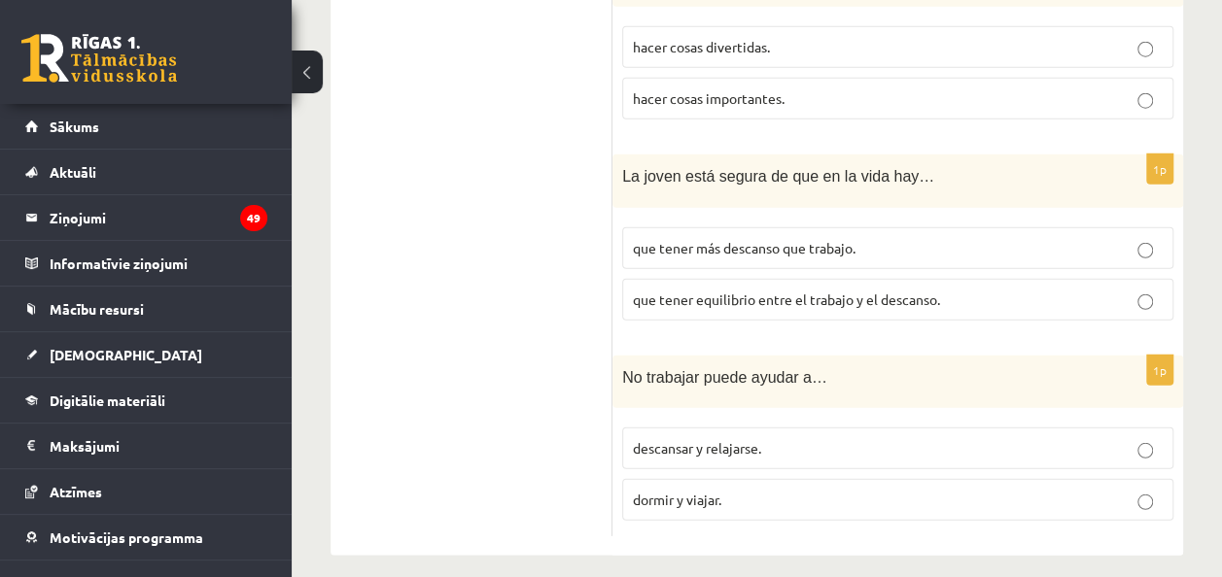
click at [721, 291] on span "que tener equilibrio entre el trabajo y el descanso." at bounding box center [786, 299] width 307 height 17
click at [791, 438] on p "descansar y relajarse." at bounding box center [898, 448] width 530 height 20
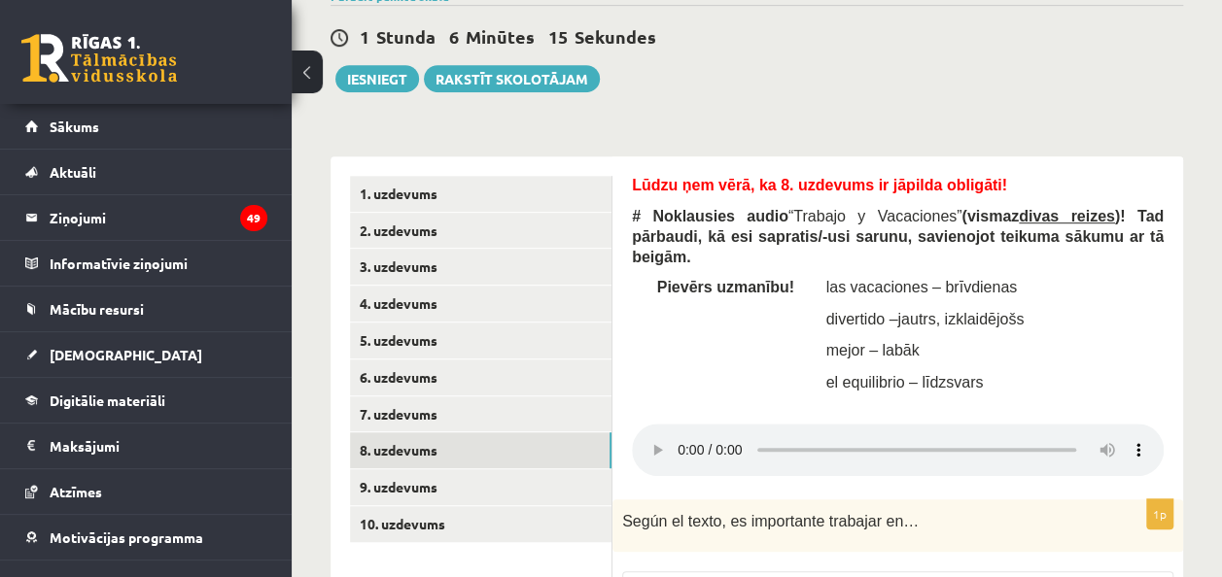
scroll to position [469, 0]
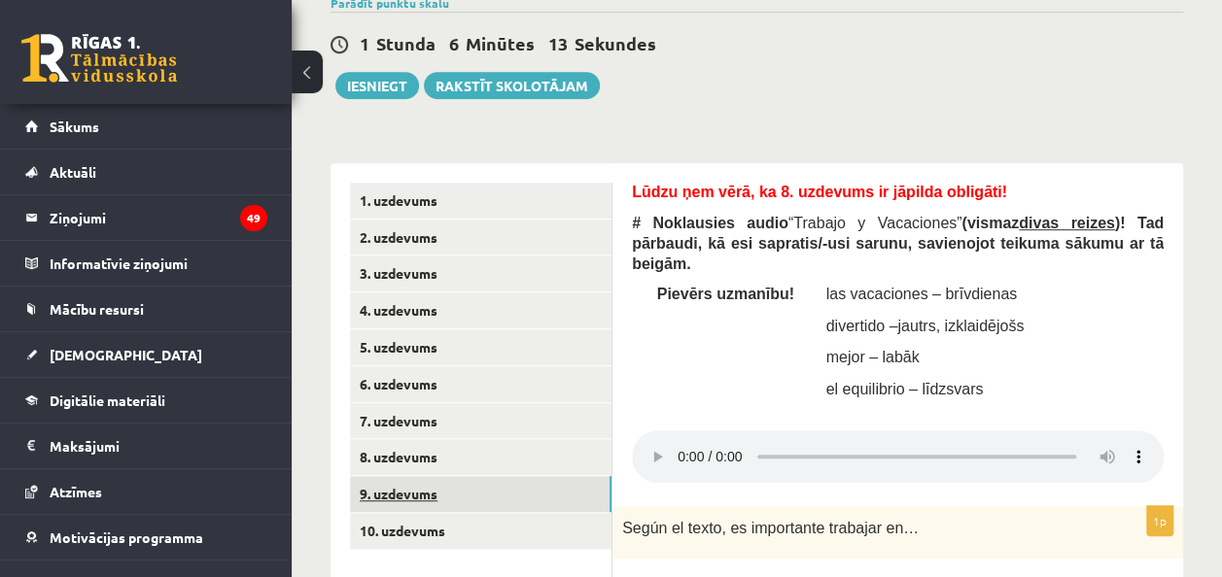
click at [420, 505] on link "9. uzdevums" at bounding box center [480, 494] width 261 height 36
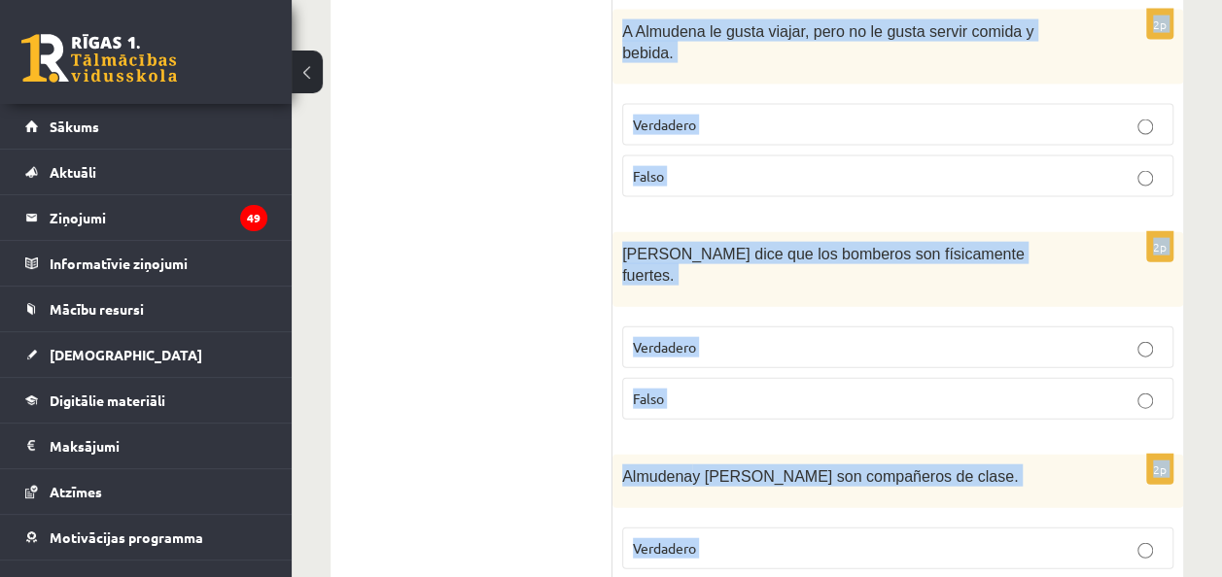
scroll to position [2306, 0]
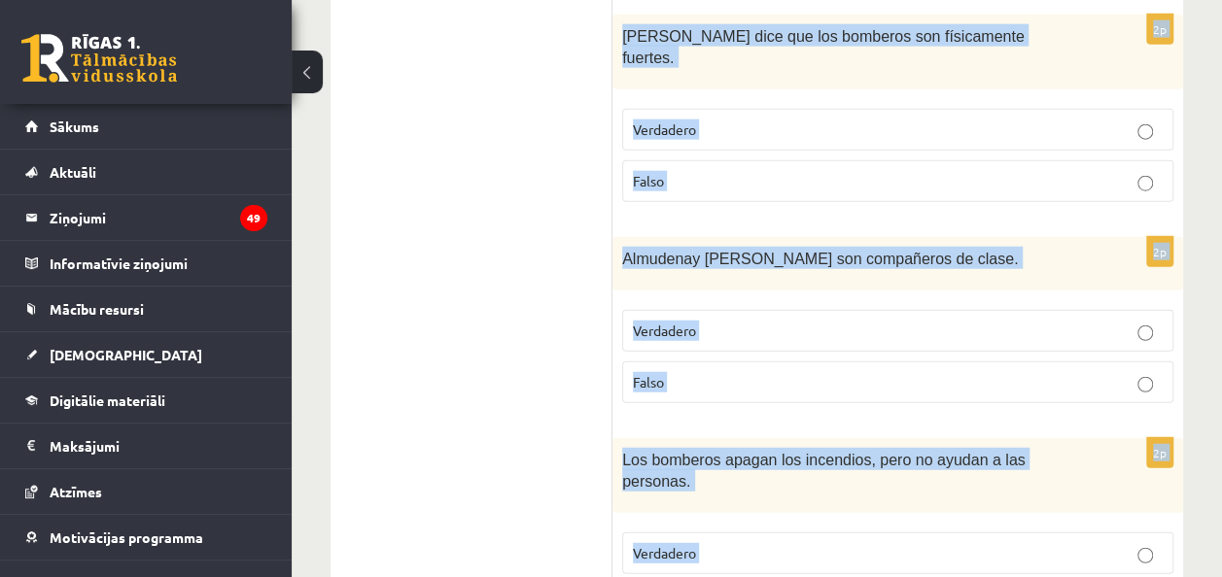
drag, startPoint x: 625, startPoint y: 58, endPoint x: 759, endPoint y: 482, distance: 444.5
copy form "Lorem ips dolo, si 1. ametcons ad elitsed doeiusmo! # Tempor (incididunt) utlab…"
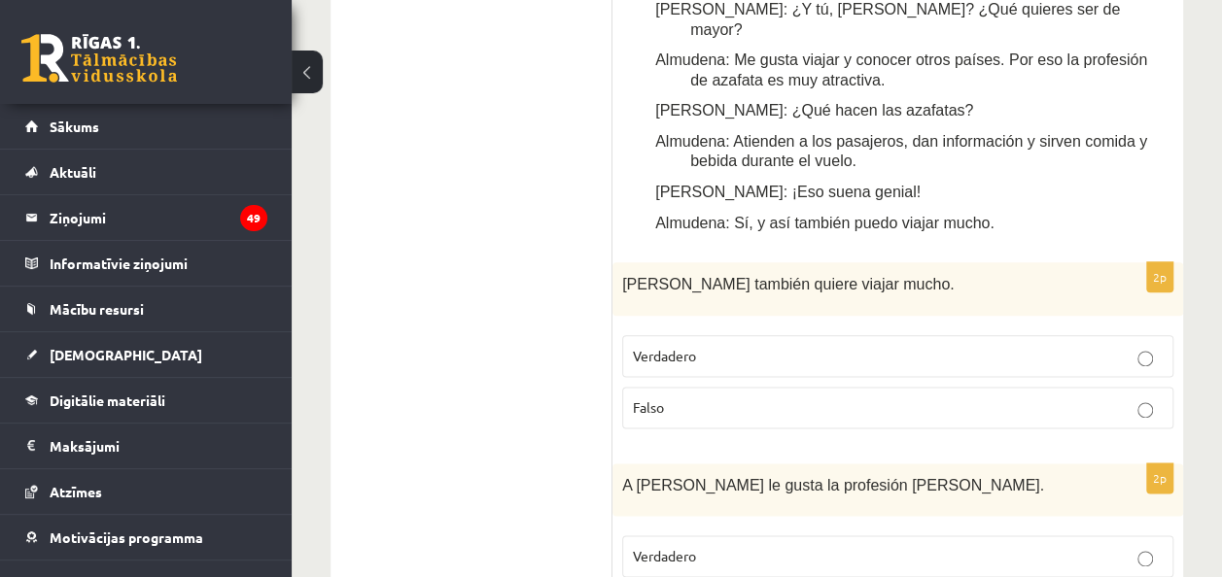
scroll to position [1032, 0]
click at [709, 386] on label "Falso" at bounding box center [897, 407] width 551 height 42
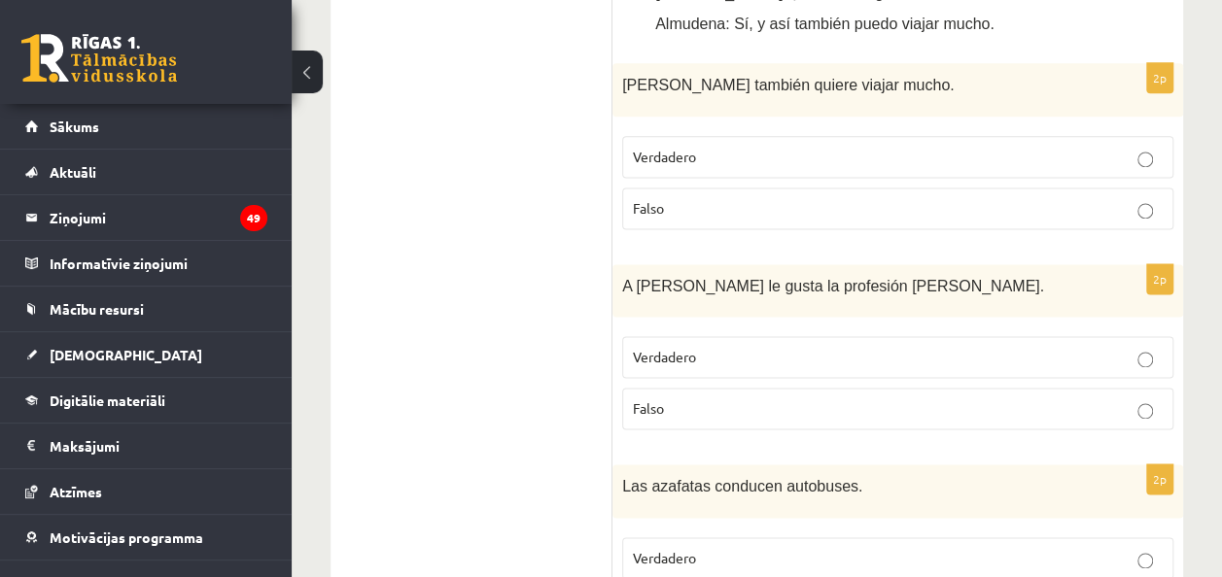
scroll to position [1237, 0]
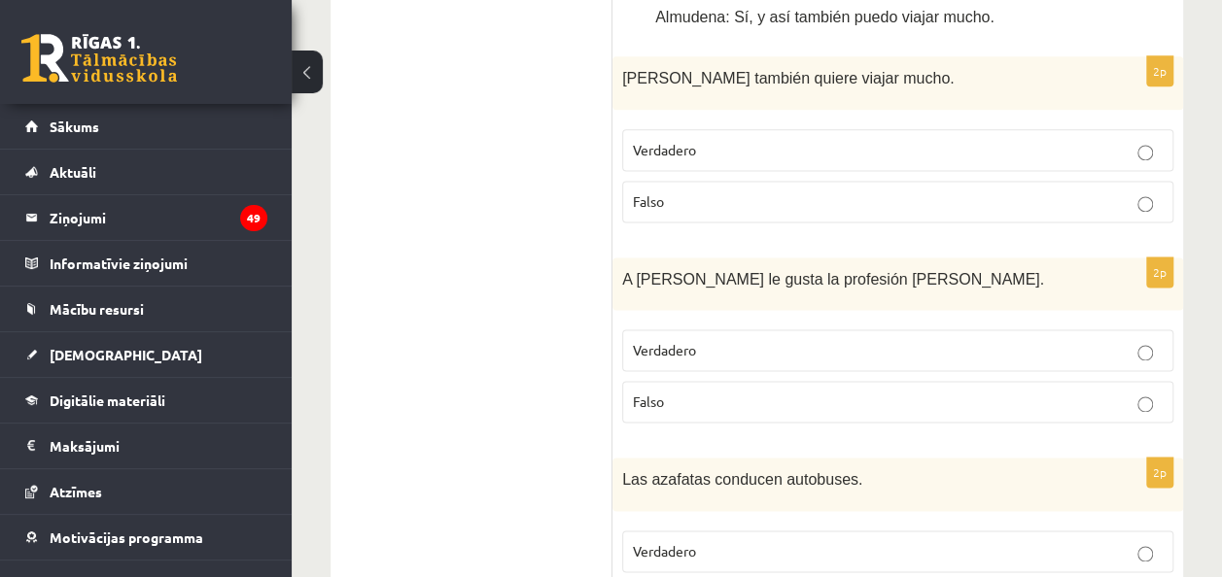
click at [694, 341] on span "Verdadero" at bounding box center [664, 349] width 63 height 17
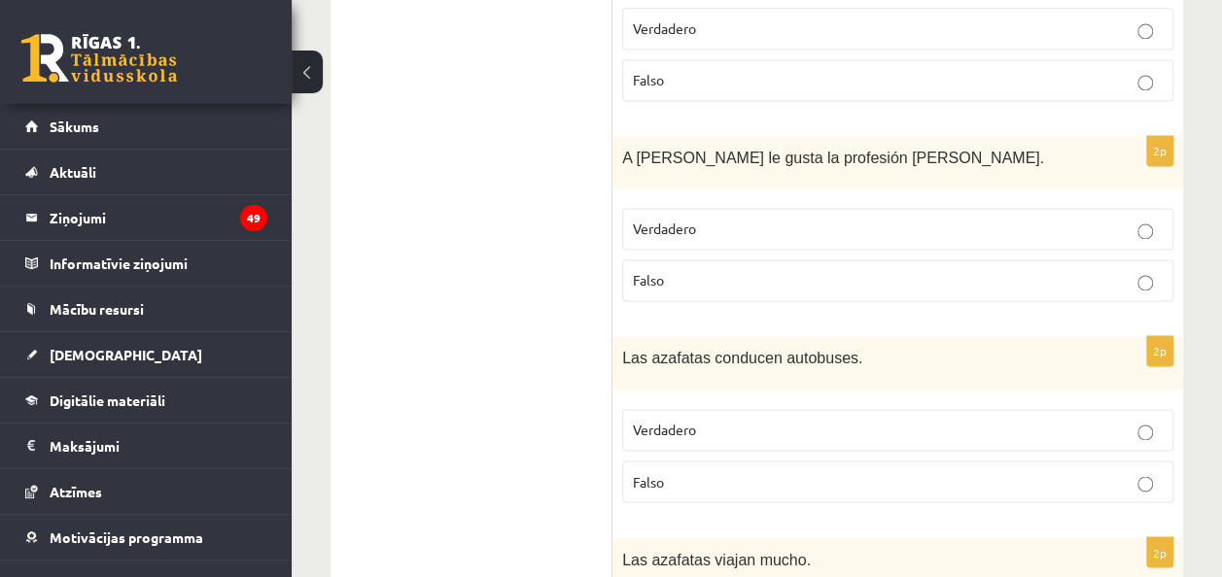
scroll to position [1370, 0]
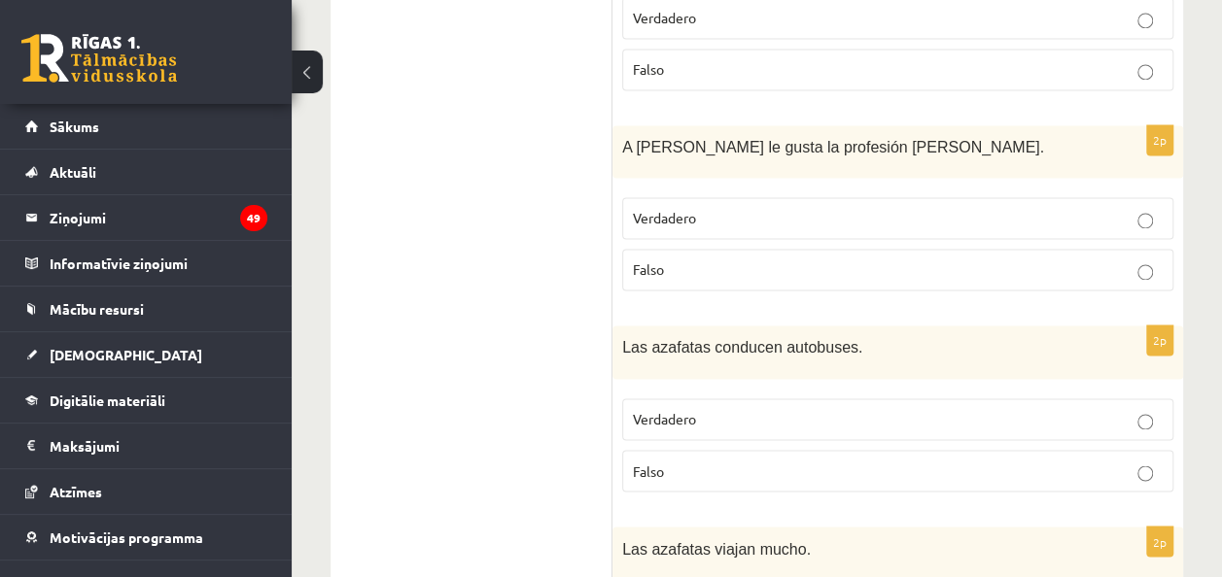
click at [739, 461] on p "Falso" at bounding box center [898, 471] width 530 height 20
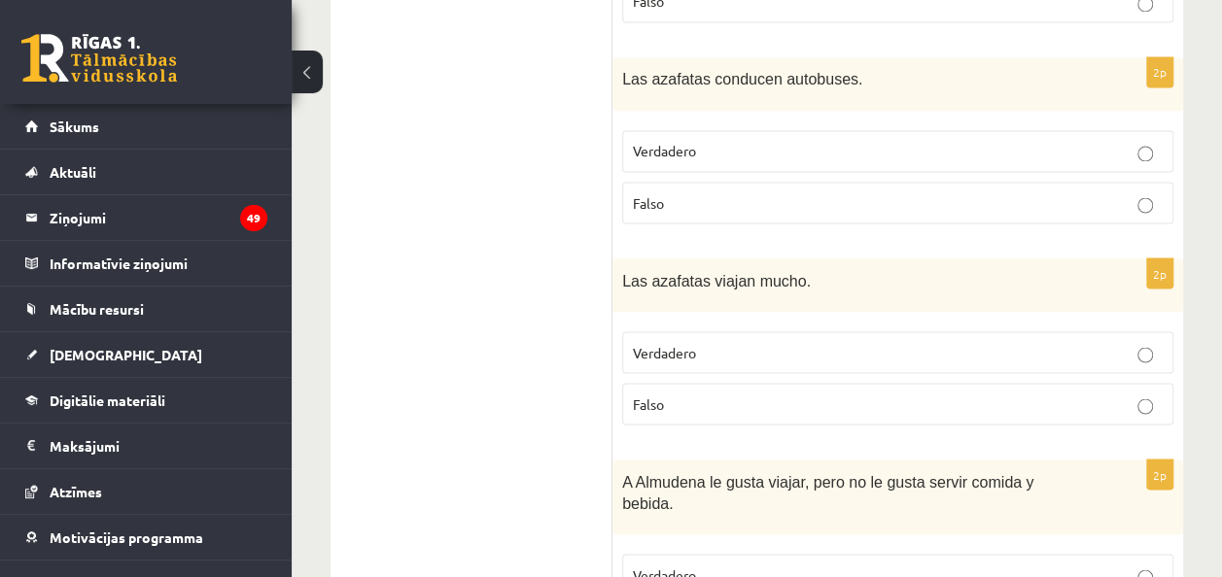
scroll to position [1651, 0]
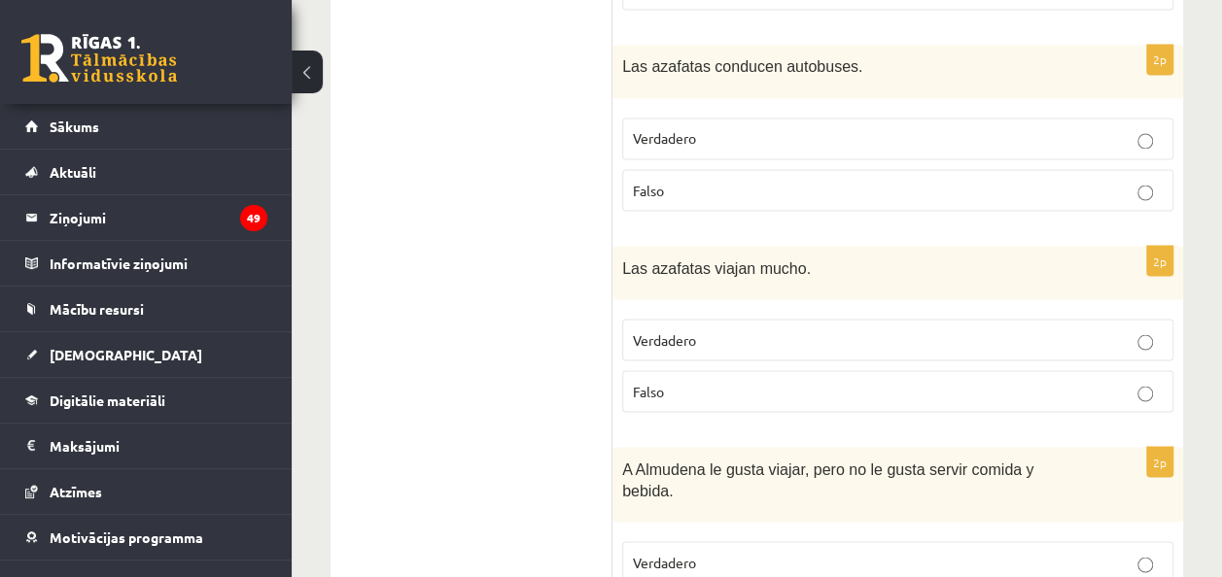
click at [717, 330] on p "Verdadero" at bounding box center [898, 340] width 530 height 20
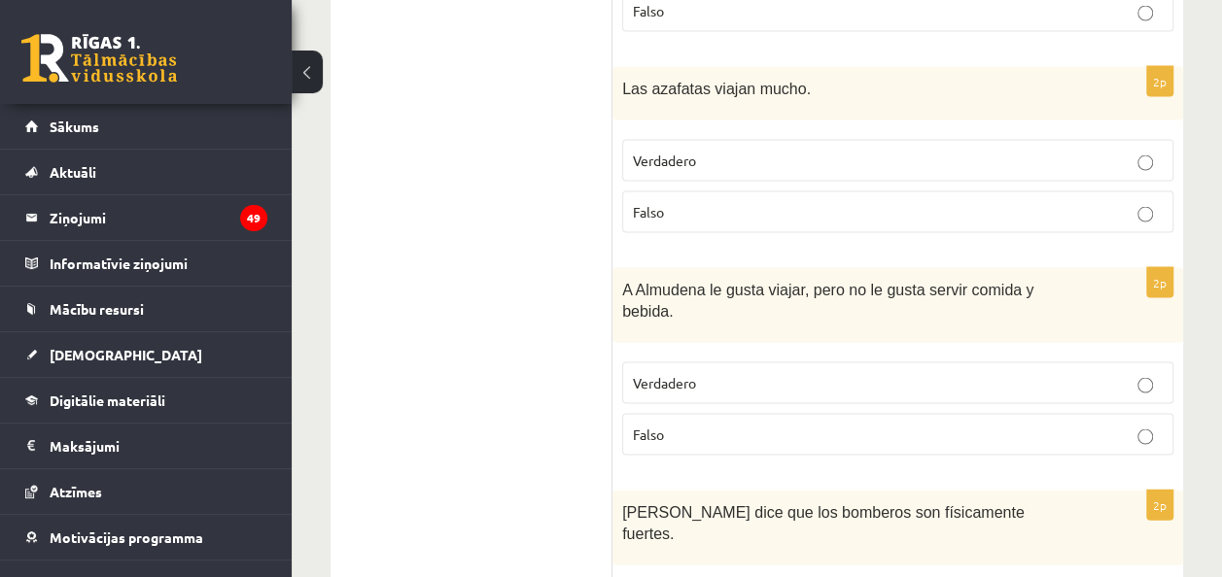
scroll to position [1876, 0]
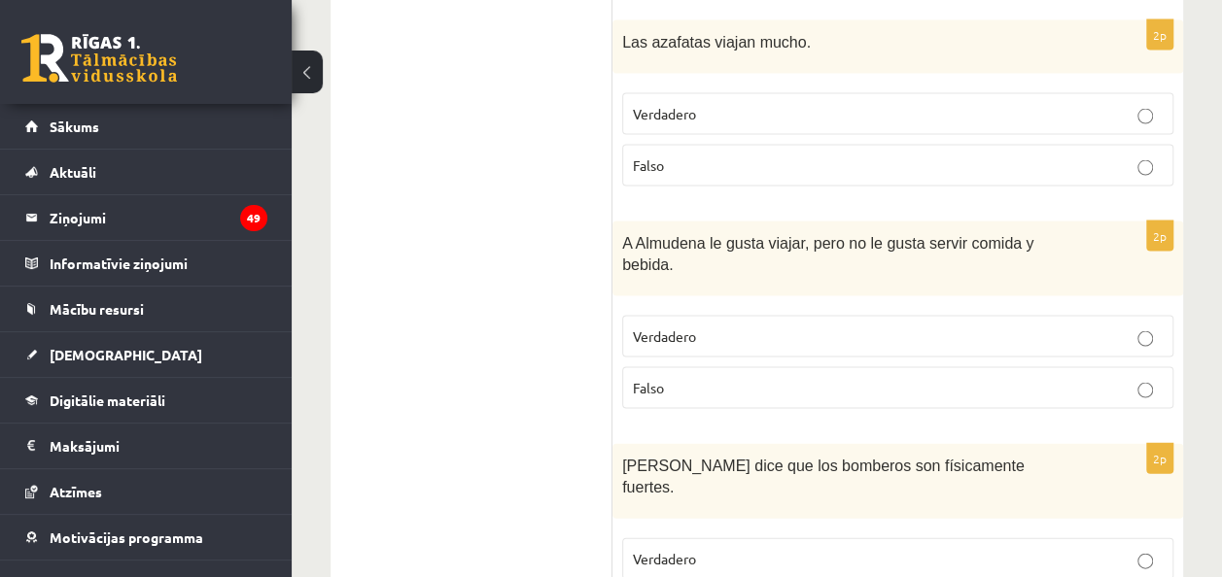
click at [719, 367] on label "Falso" at bounding box center [897, 388] width 551 height 42
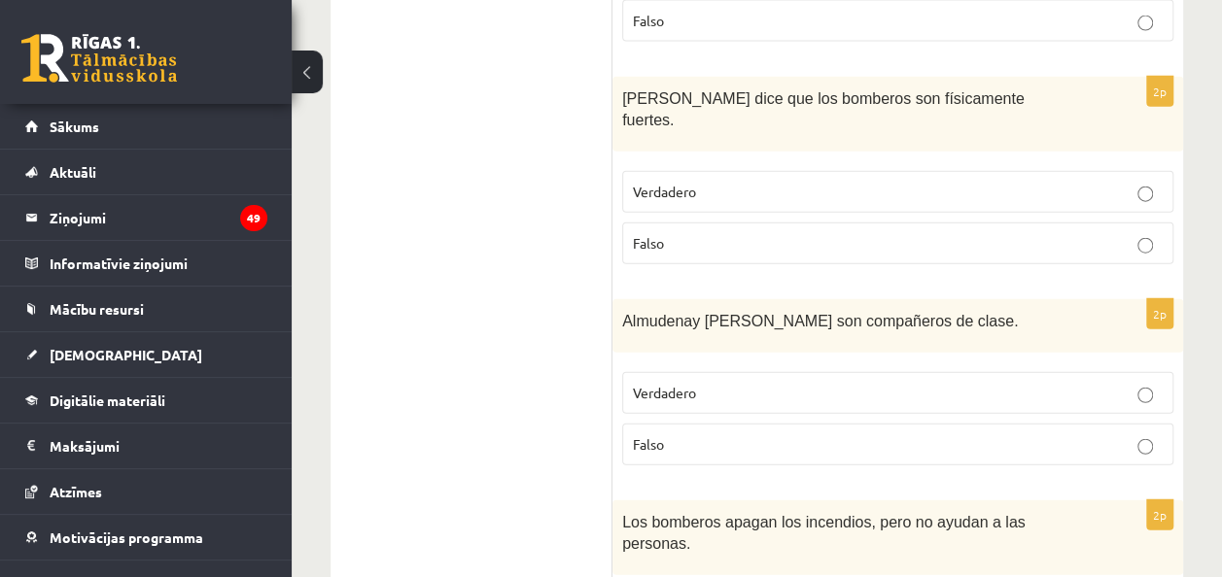
scroll to position [2242, 0]
click at [717, 184] on p "Verdadero" at bounding box center [898, 194] width 530 height 20
click at [734, 385] on p "Verdadero" at bounding box center [898, 395] width 530 height 20
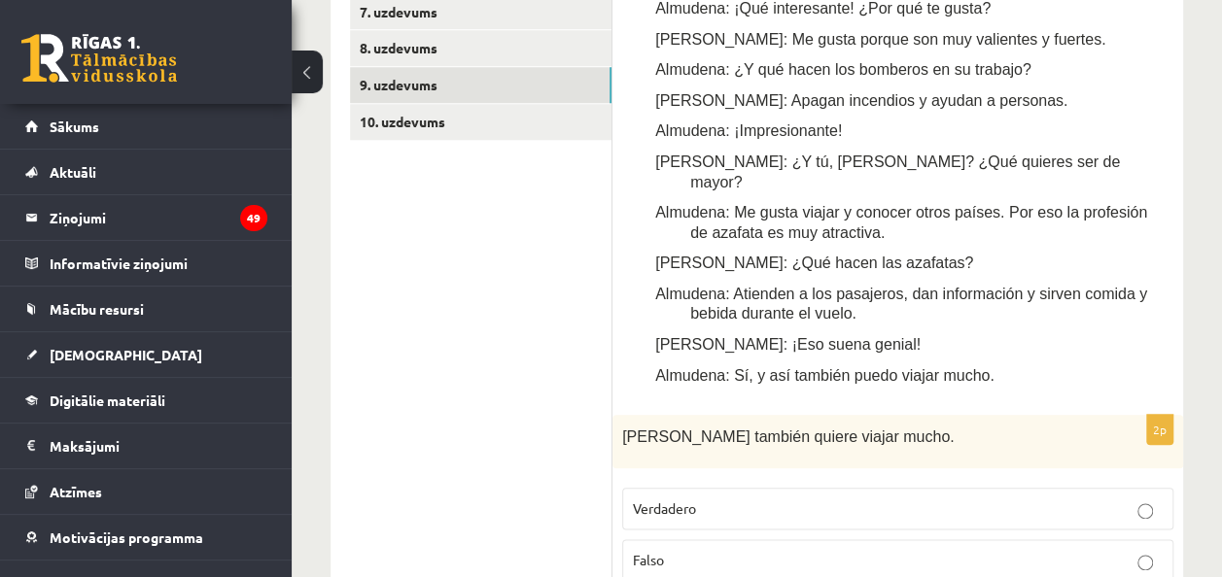
scroll to position [770, 0]
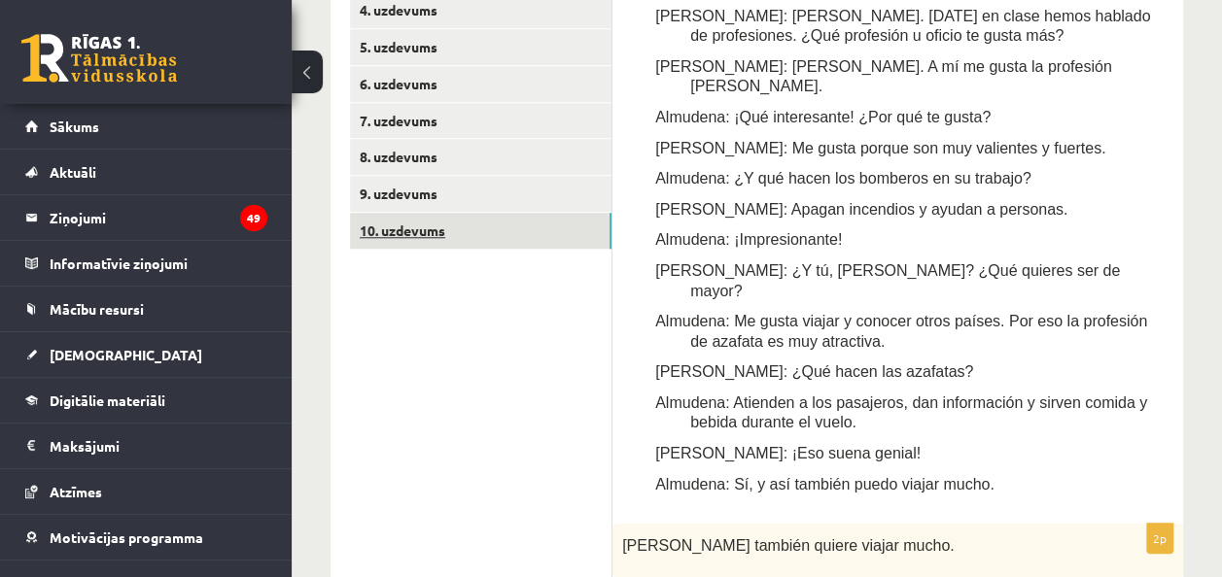
click at [436, 249] on link "10. uzdevums" at bounding box center [480, 231] width 261 height 36
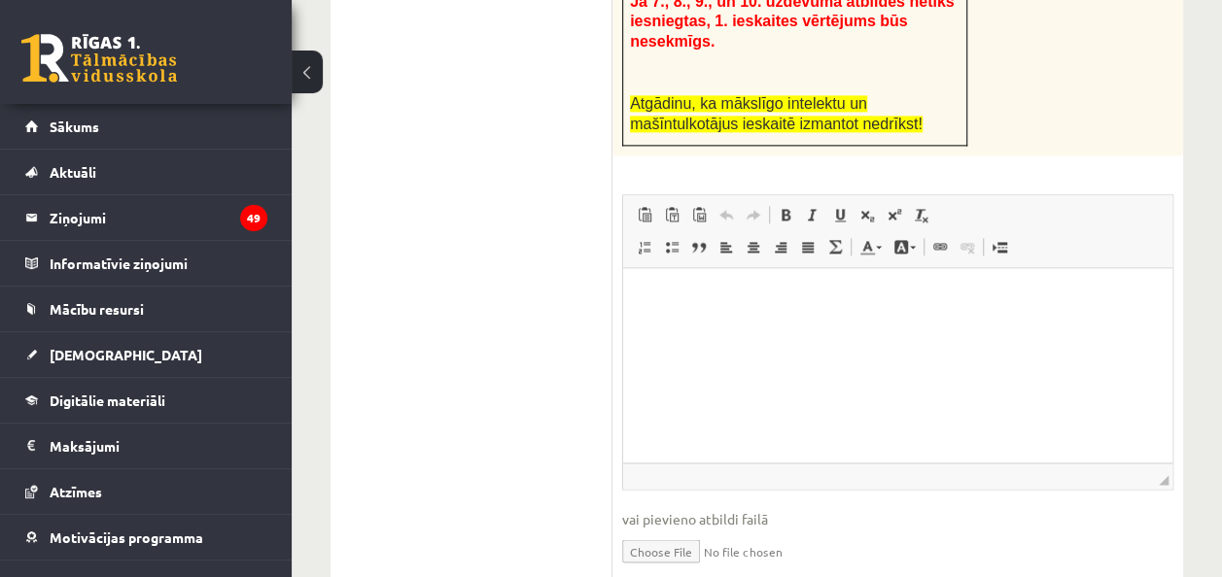
scroll to position [1359, 0]
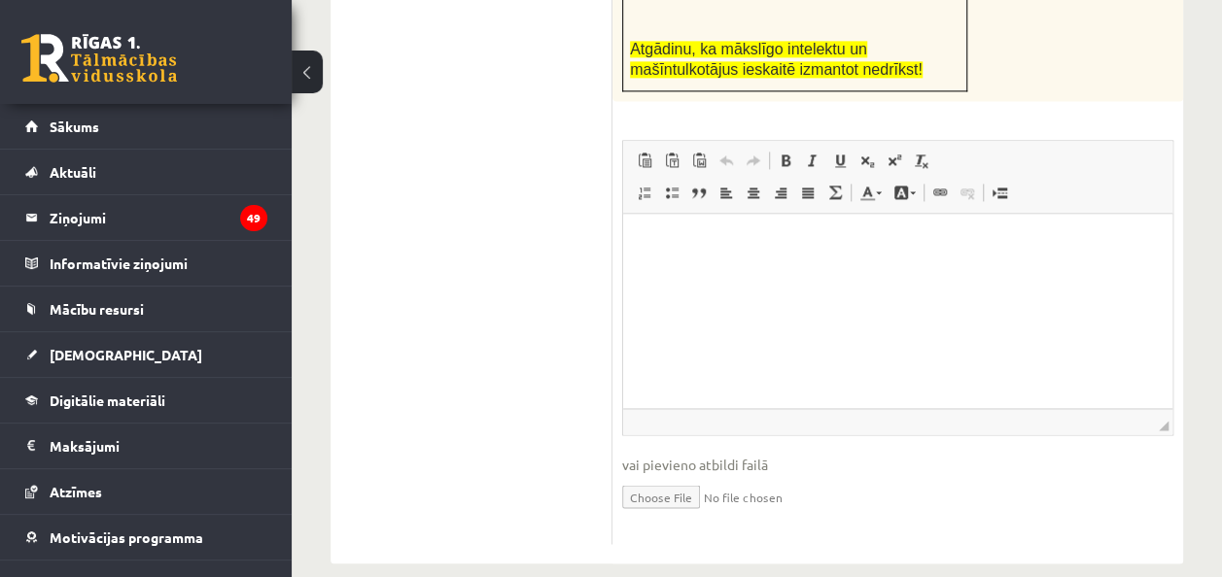
click at [700, 475] on input "file" at bounding box center [897, 495] width 551 height 40
type input "**********"
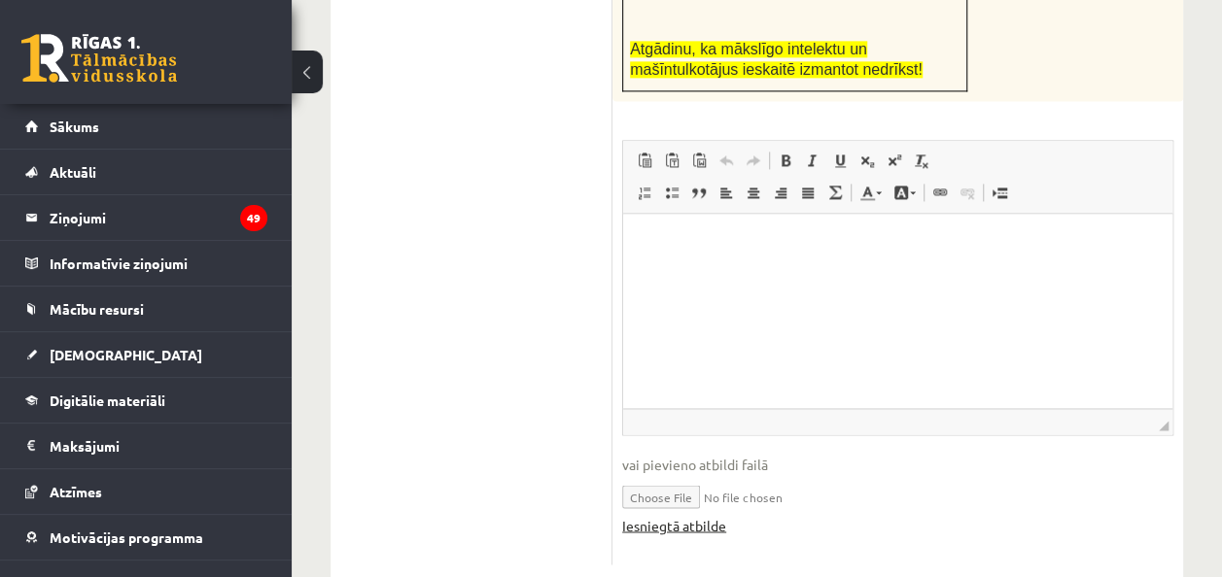
click at [686, 515] on link "Iesniegtā atbilde" at bounding box center [674, 525] width 104 height 20
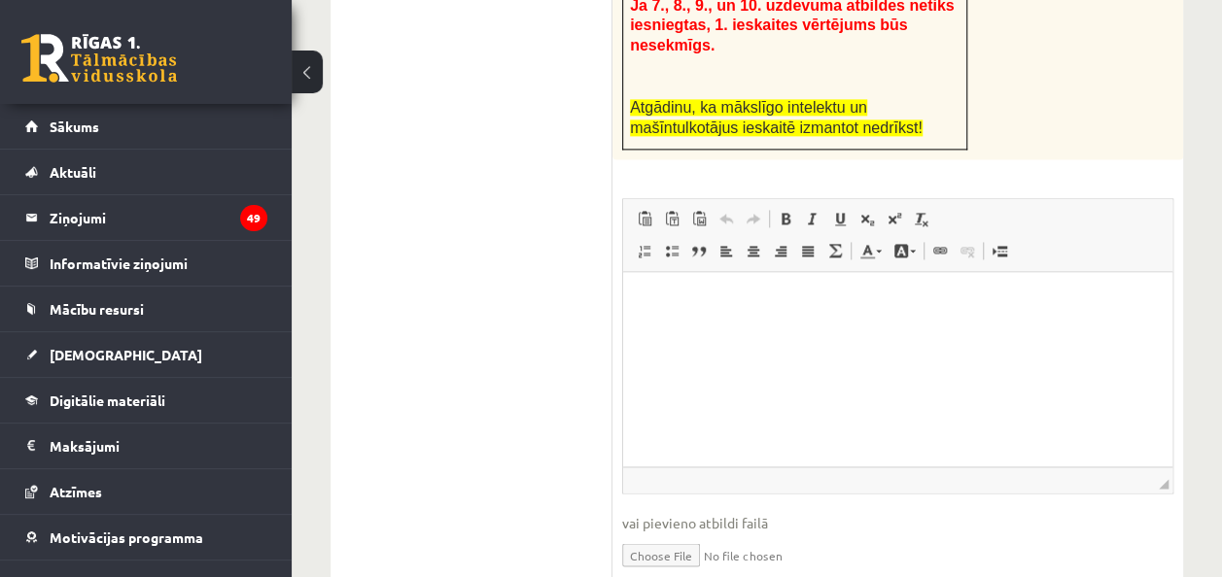
scroll to position [1336, 0]
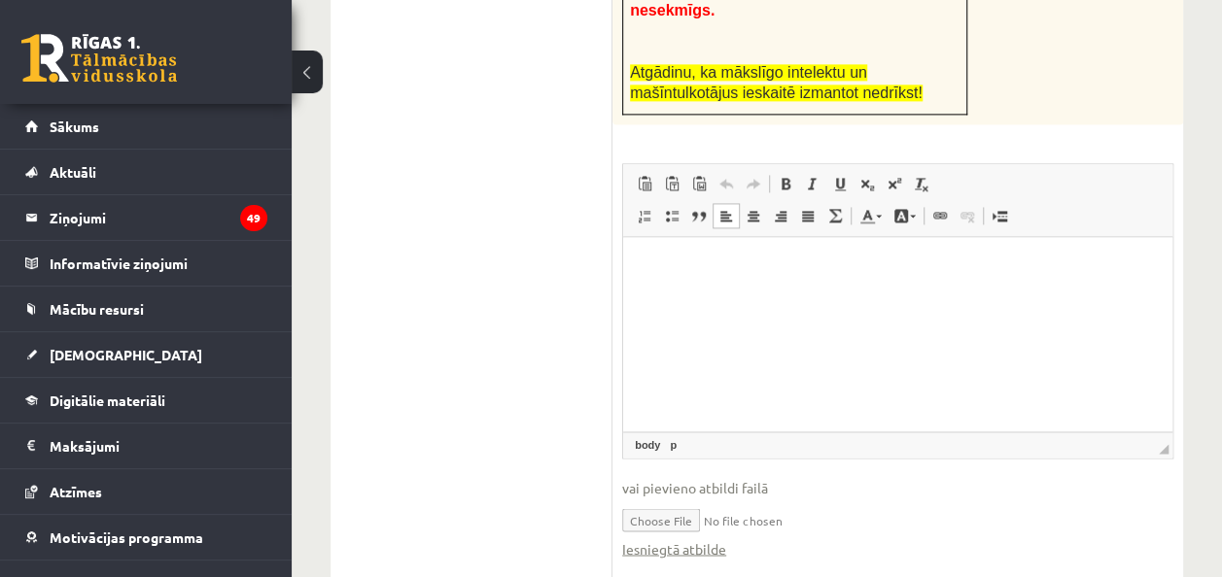
click at [654, 249] on html at bounding box center [897, 266] width 549 height 59
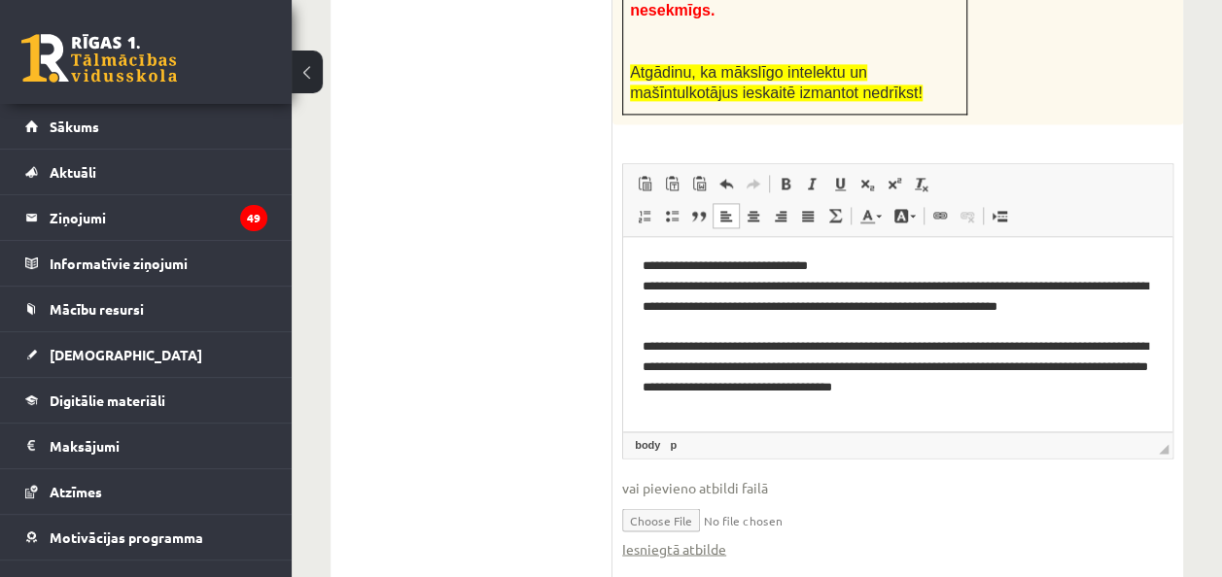
click at [738, 325] on p "**********" at bounding box center [898, 328] width 510 height 142
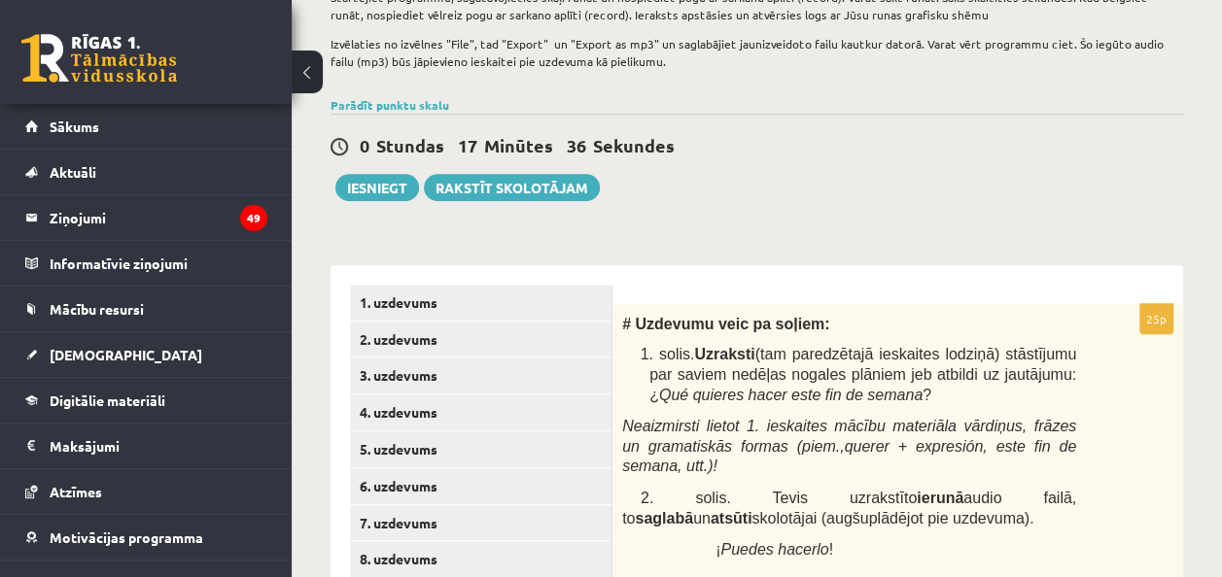
scroll to position [360, 0]
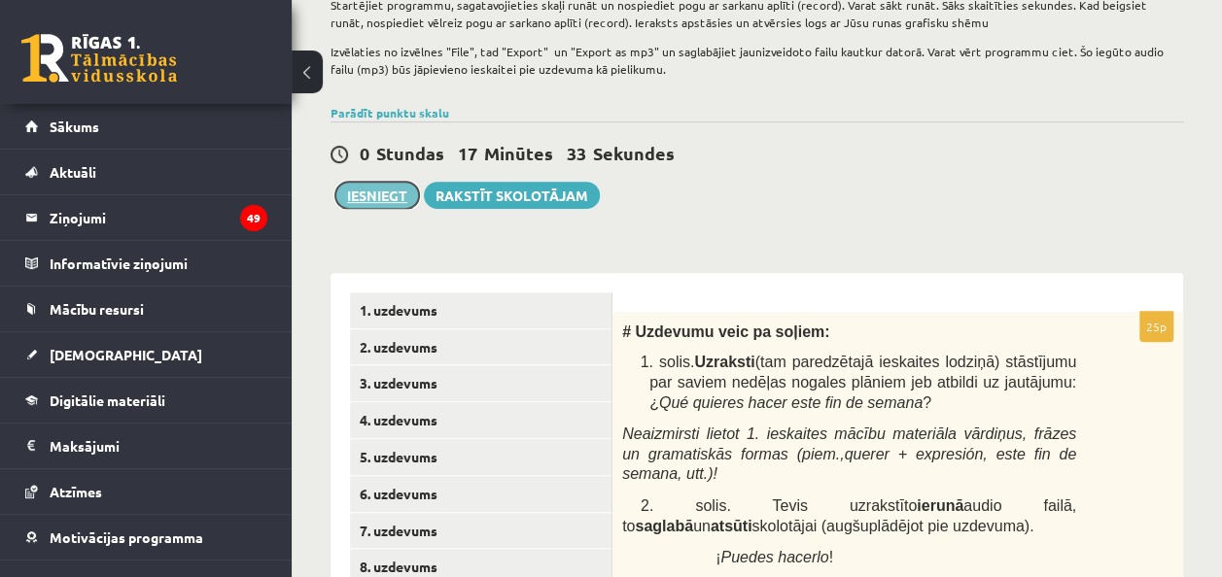
click at [393, 209] on button "Iesniegt" at bounding box center [377, 195] width 84 height 27
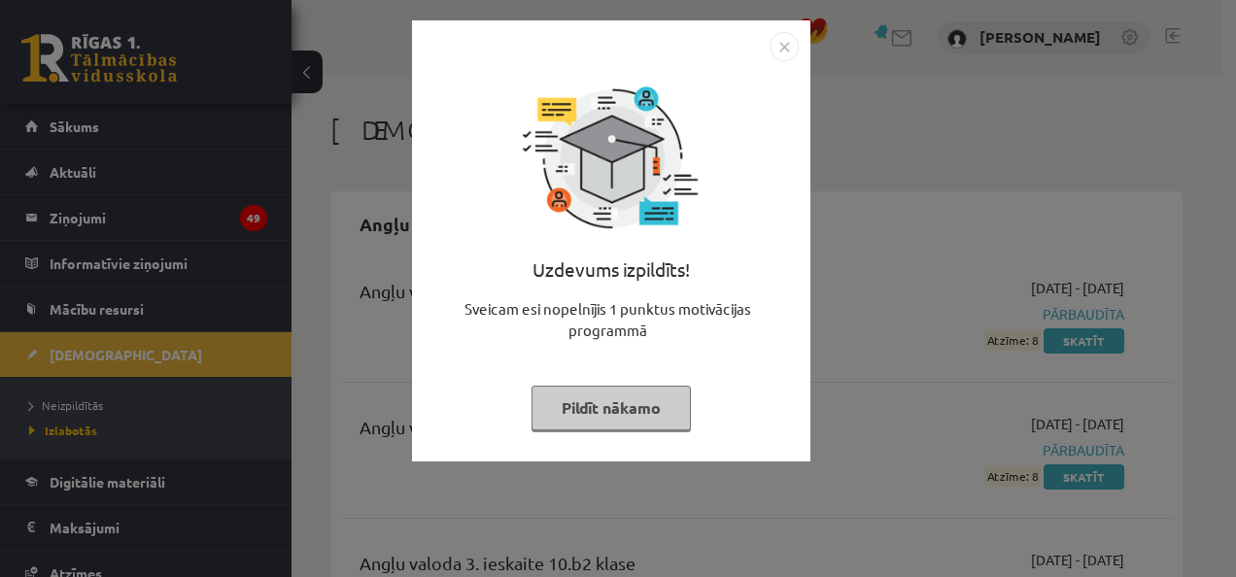
click at [787, 47] on img "Close" at bounding box center [784, 46] width 29 height 29
